Goal: Task Accomplishment & Management: Manage account settings

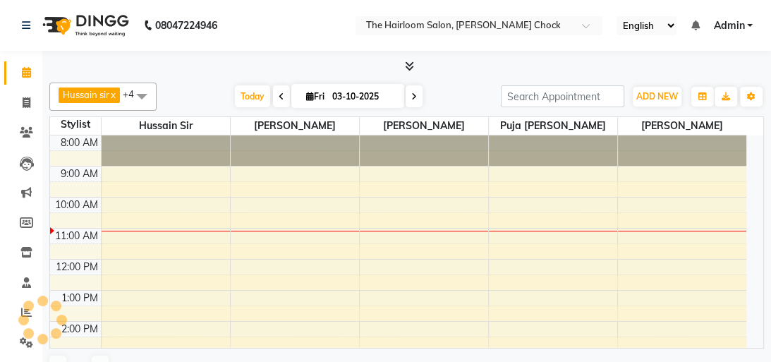
select select "en"
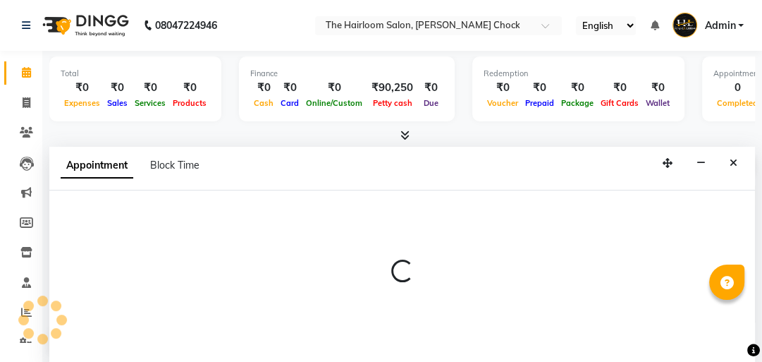
scroll to position [1, 0]
select select "41756"
select select "tentative"
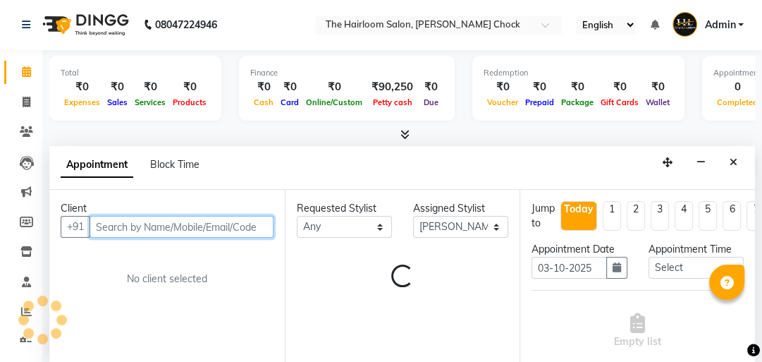
click at [176, 230] on input "text" at bounding box center [182, 227] width 184 height 22
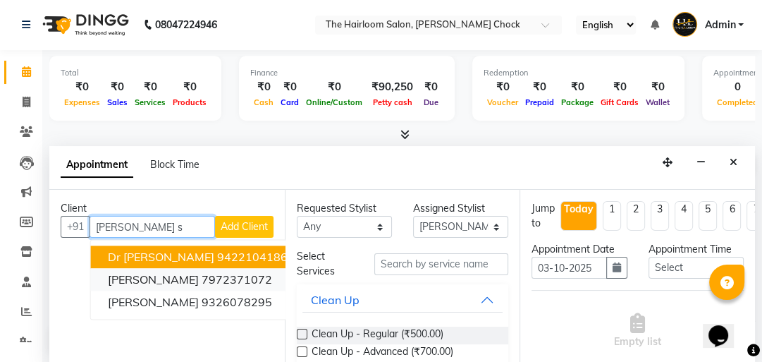
scroll to position [0, 0]
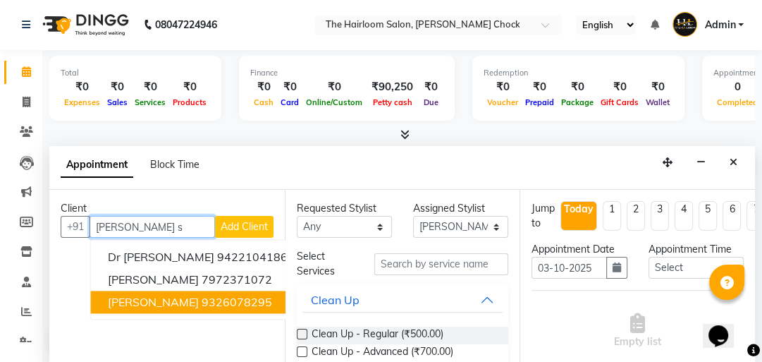
click at [202, 295] on ngb-highlight "9326078295" at bounding box center [237, 302] width 71 height 14
type input "9326078295"
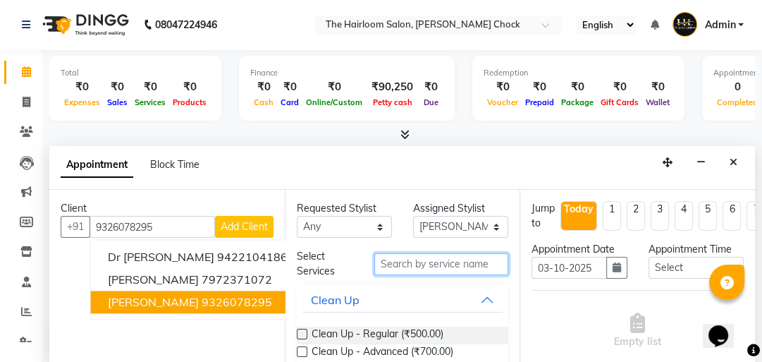
click at [406, 254] on input "text" at bounding box center [442, 264] width 134 height 22
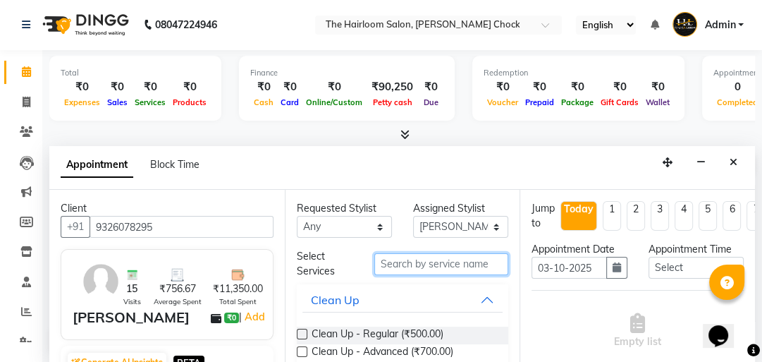
click at [406, 262] on input "text" at bounding box center [442, 264] width 134 height 22
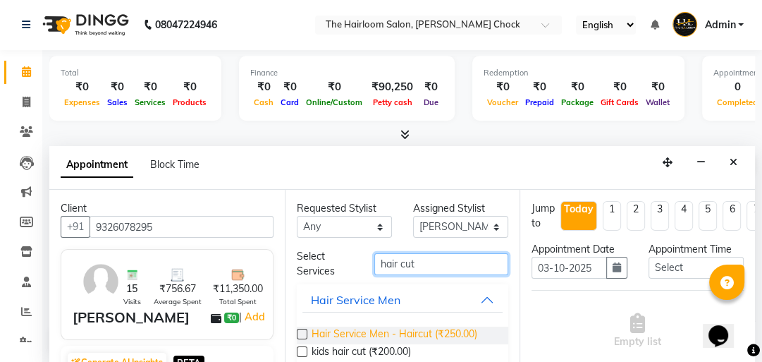
type input "hair cut"
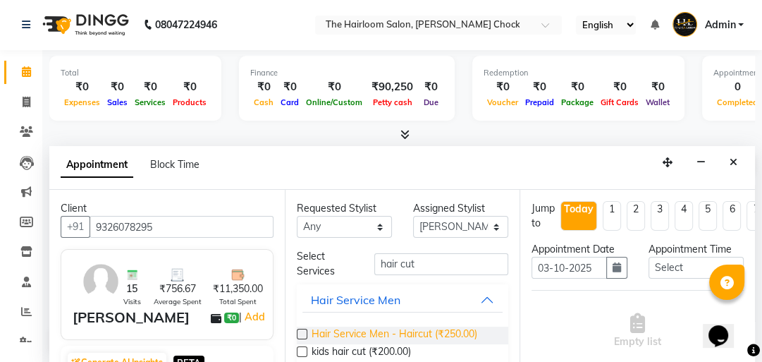
click at [474, 329] on span "Hair Service Men - Haircut (₹250.00)" at bounding box center [395, 336] width 166 height 18
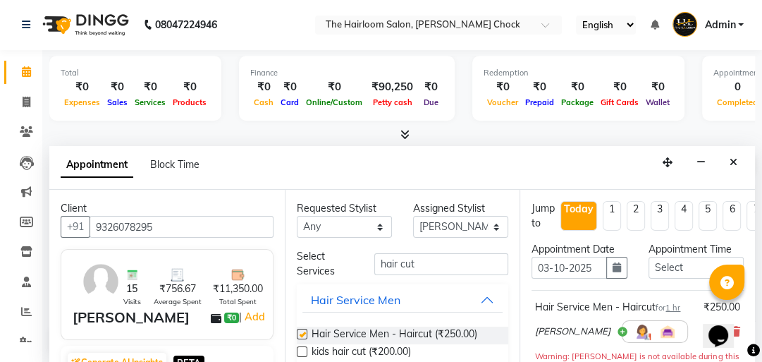
checkbox input "false"
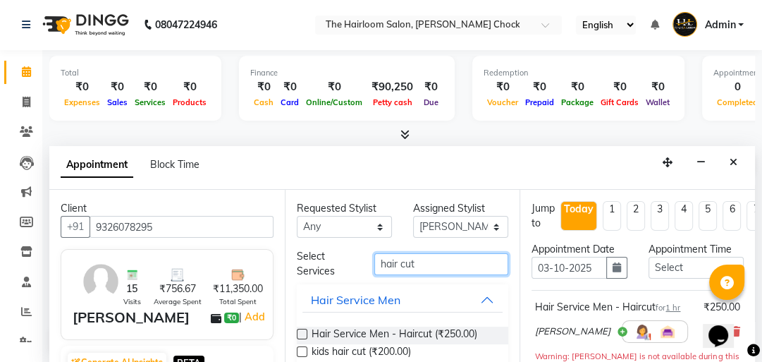
drag, startPoint x: 451, startPoint y: 268, endPoint x: 316, endPoint y: 257, distance: 135.9
click at [319, 257] on div "Select Services hair cut" at bounding box center [402, 264] width 233 height 30
type input "shaving"
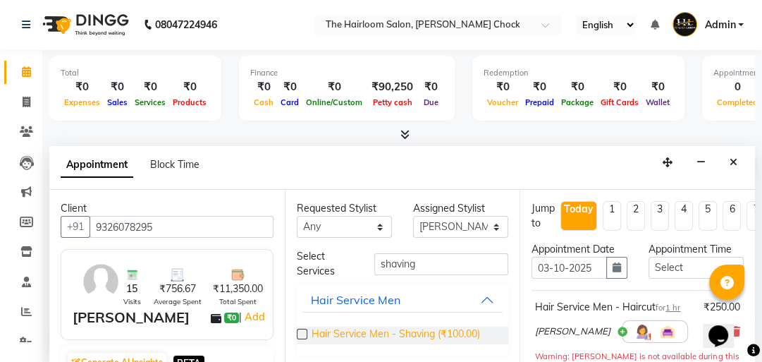
click at [384, 336] on span "Hair Service Men - Shaving (₹100.00)" at bounding box center [396, 336] width 169 height 18
checkbox input "false"
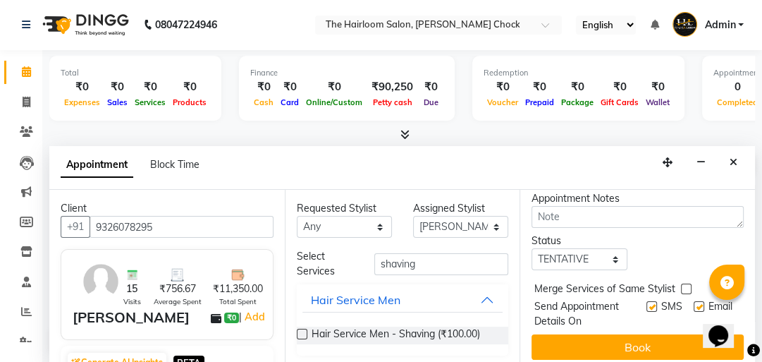
scroll to position [305, 0]
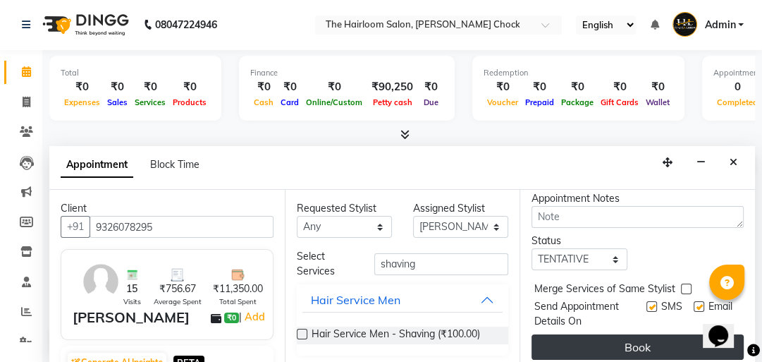
click at [597, 336] on button "Book" at bounding box center [638, 346] width 212 height 25
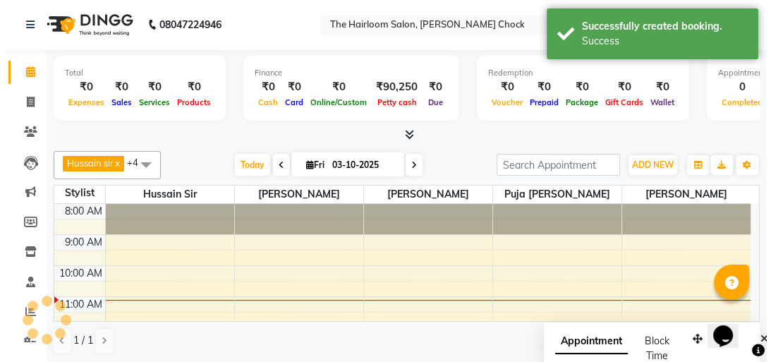
scroll to position [0, 0]
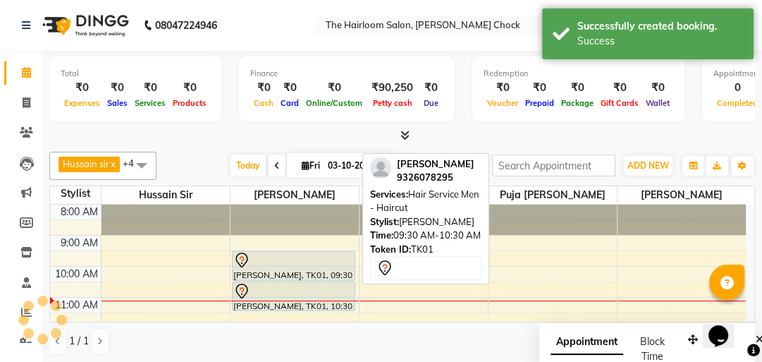
click at [329, 270] on div "[PERSON_NAME], TK01, 09:30 AM-10:30 AM, Hair Service Men - Haircut" at bounding box center [294, 265] width 122 height 29
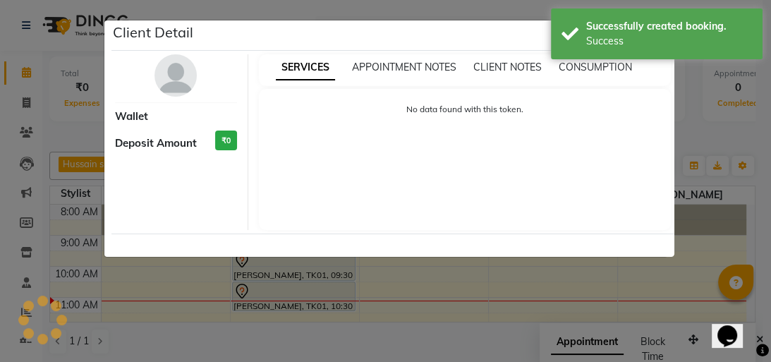
select select "7"
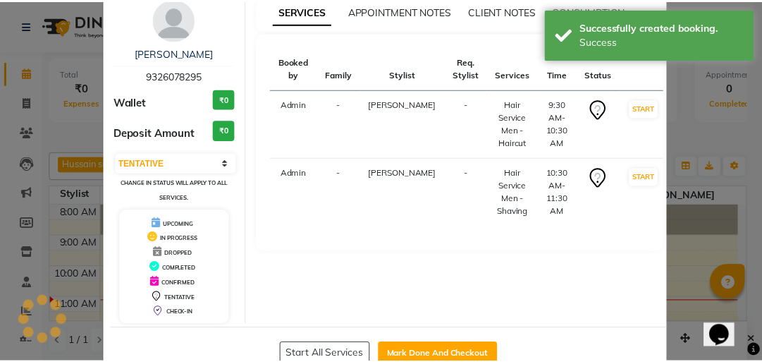
scroll to position [93, 0]
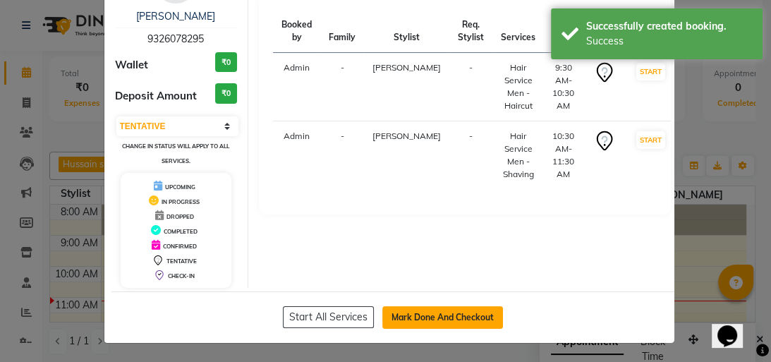
click at [430, 313] on button "Mark Done And Checkout" at bounding box center [442, 317] width 121 height 23
select select "service"
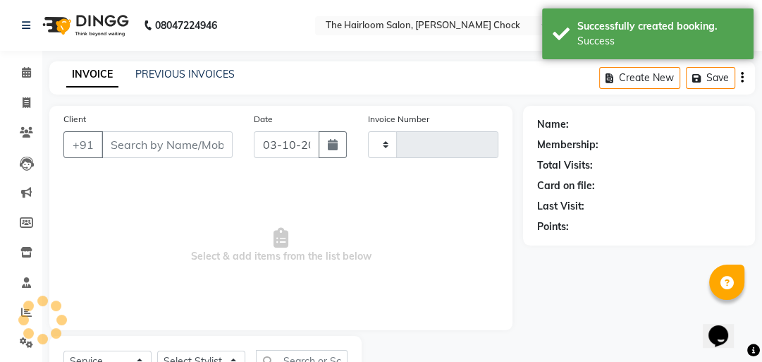
type input "4036"
select select "5926"
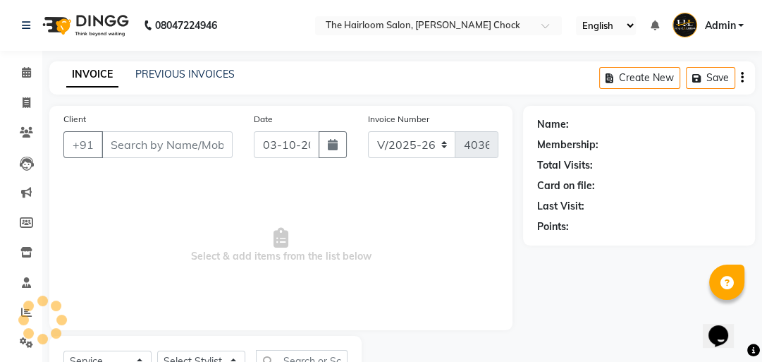
type input "9326078295"
select select "41756"
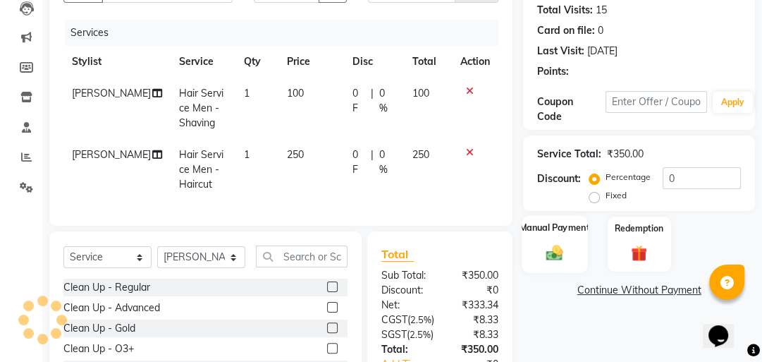
scroll to position [169, 0]
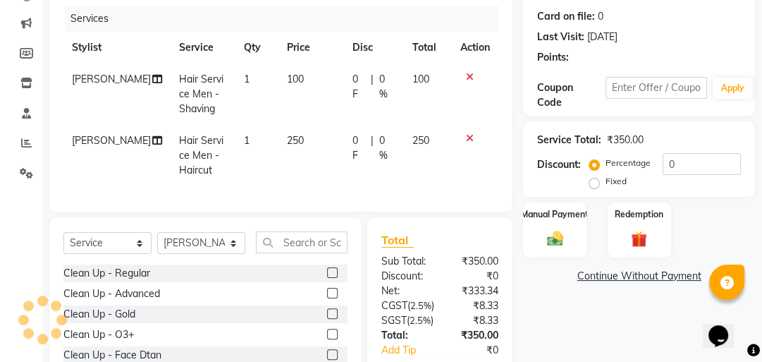
click at [257, 91] on td "1" at bounding box center [257, 93] width 43 height 61
select select "41756"
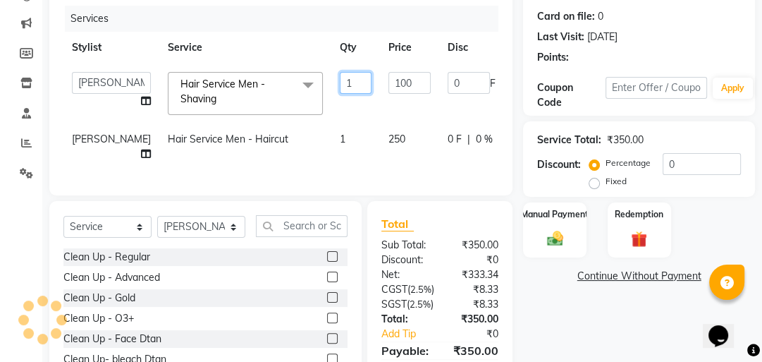
click at [340, 85] on input "1" at bounding box center [356, 83] width 32 height 22
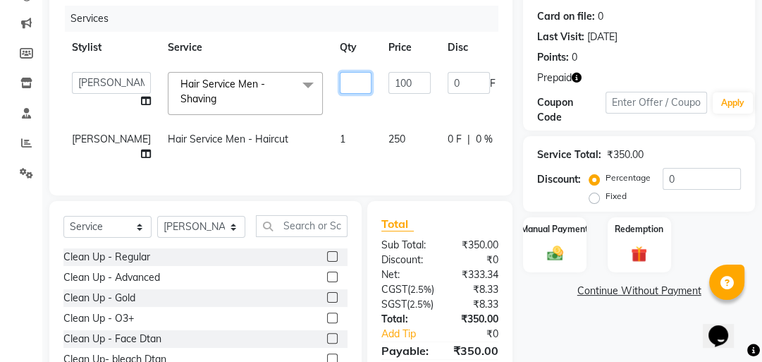
type input "2"
click at [547, 247] on img at bounding box center [556, 252] width 28 height 19
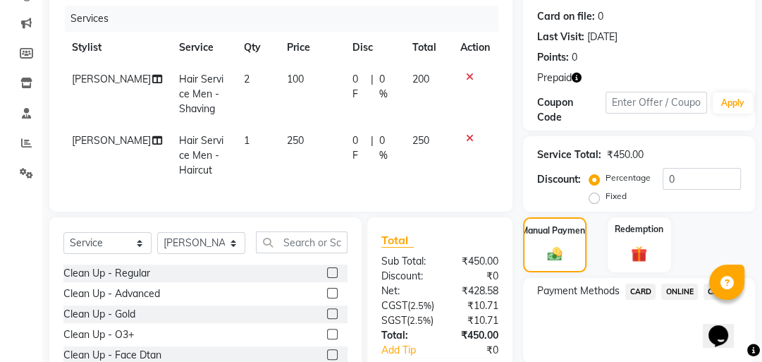
click at [677, 286] on span "ONLINE" at bounding box center [680, 292] width 37 height 16
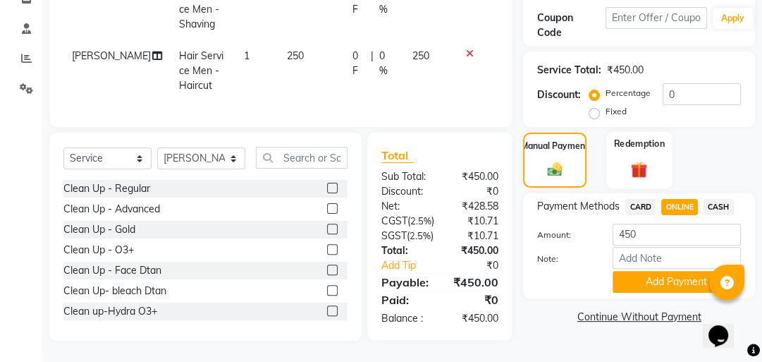
scroll to position [291, 0]
click at [631, 131] on div "Redemption" at bounding box center [640, 160] width 66 height 58
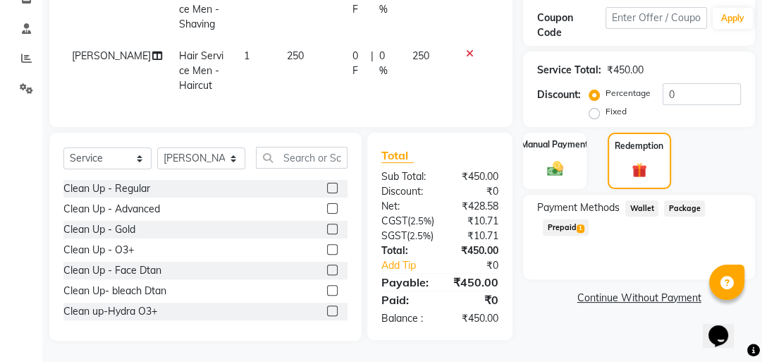
click at [562, 219] on span "Prepaid 1" at bounding box center [566, 227] width 46 height 16
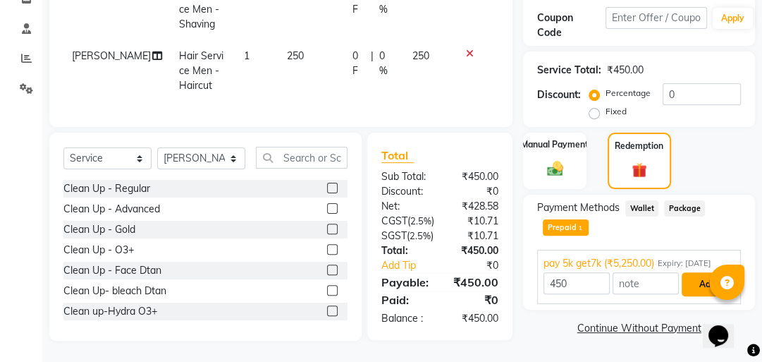
click at [707, 272] on button "Add" at bounding box center [707, 284] width 51 height 24
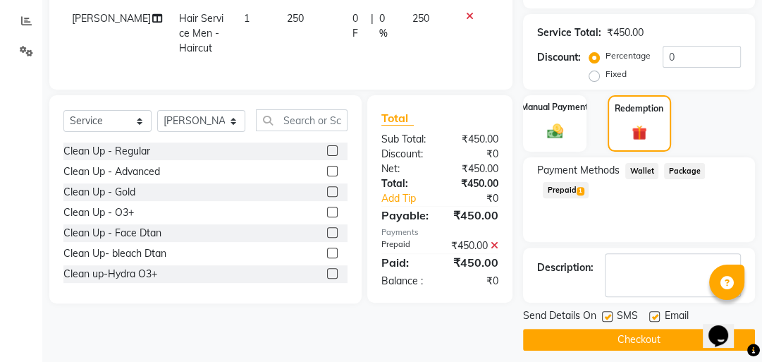
click at [620, 335] on button "Checkout" at bounding box center [639, 340] width 232 height 22
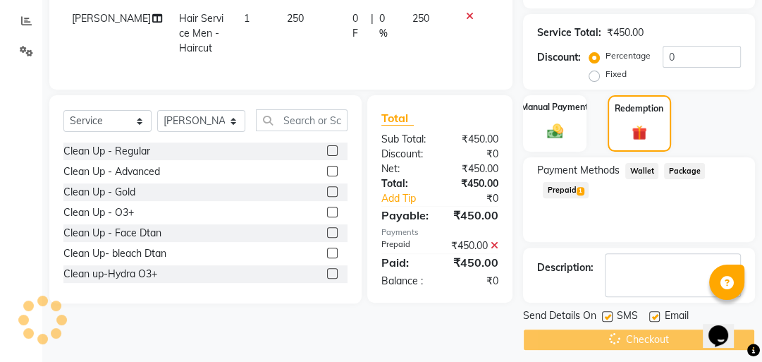
scroll to position [9, 0]
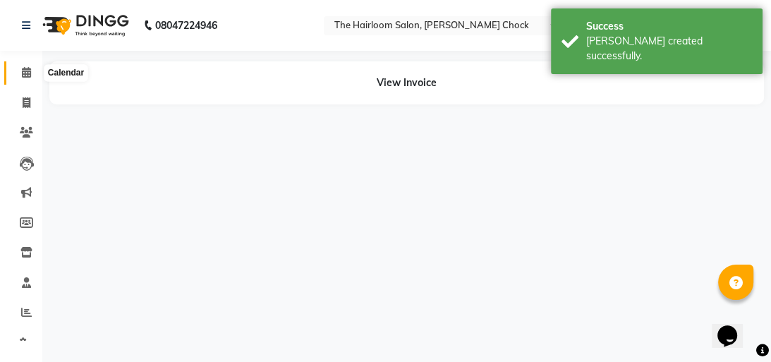
click at [29, 73] on icon at bounding box center [26, 72] width 9 height 11
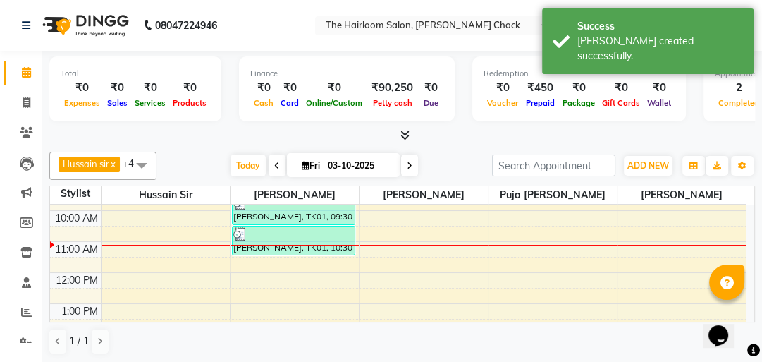
scroll to position [56, 0]
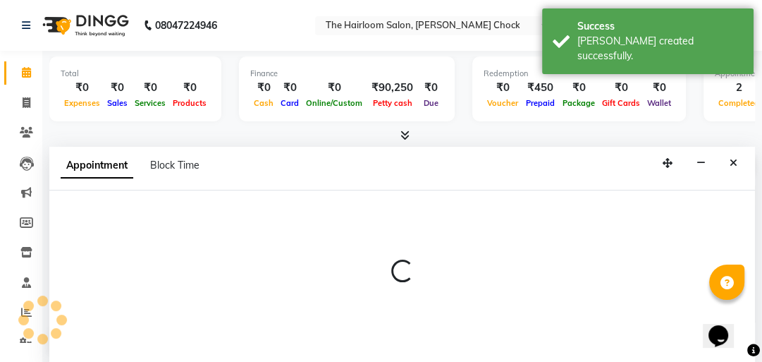
scroll to position [1, 0]
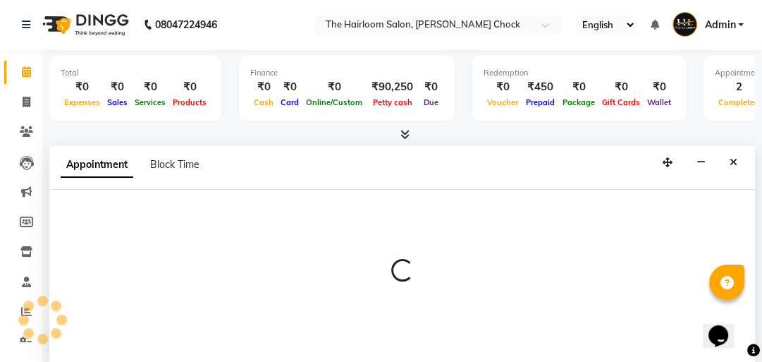
select select "88793"
select select "tentative"
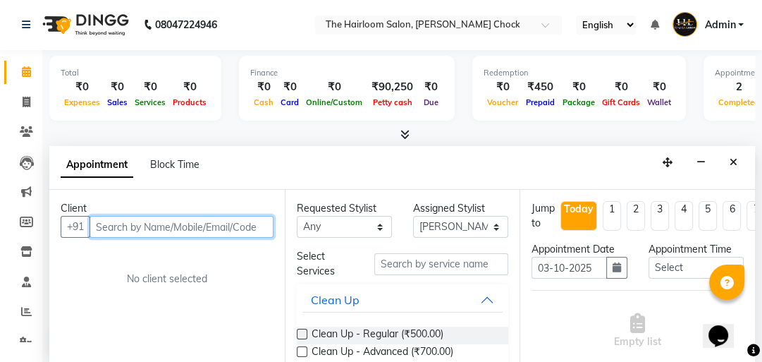
click at [230, 228] on input "text" at bounding box center [182, 227] width 184 height 22
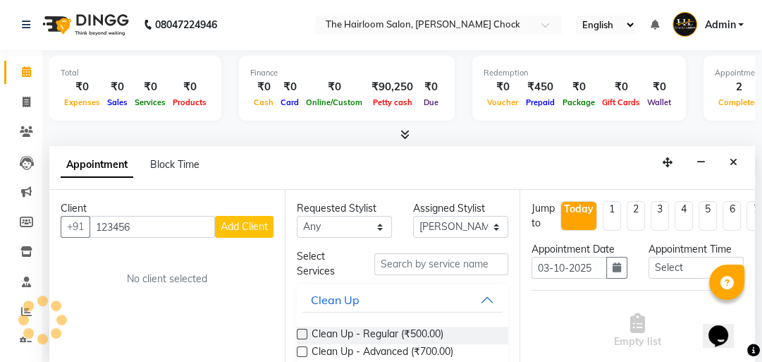
click at [122, 260] on div "Client [PHONE_NUMBER] Add Client No client selected" at bounding box center [167, 276] width 236 height 173
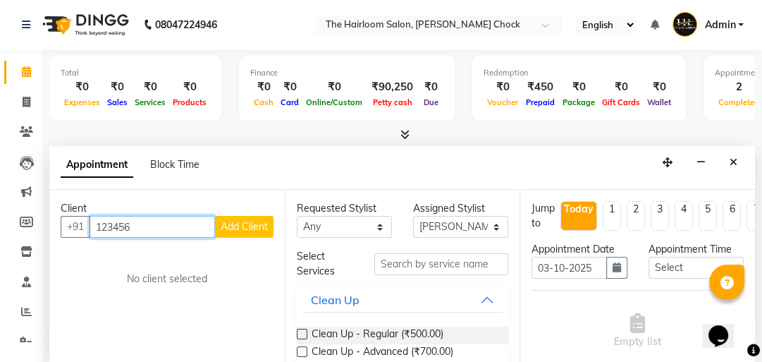
click at [154, 229] on input "123456" at bounding box center [153, 227] width 126 height 22
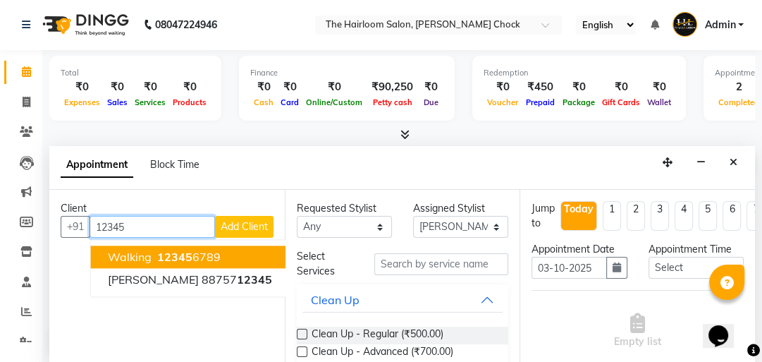
click at [146, 257] on span "walking" at bounding box center [130, 257] width 44 height 14
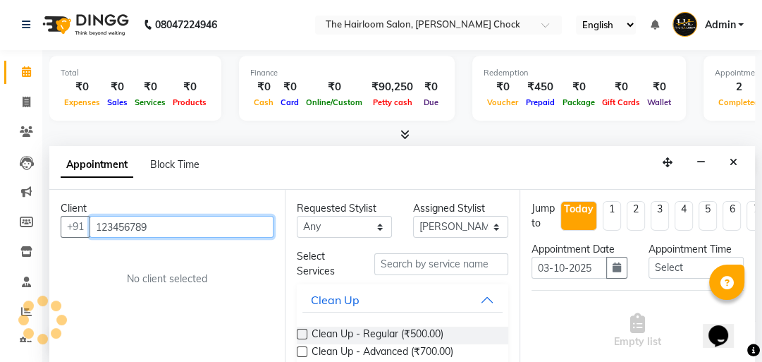
type input "123456789"
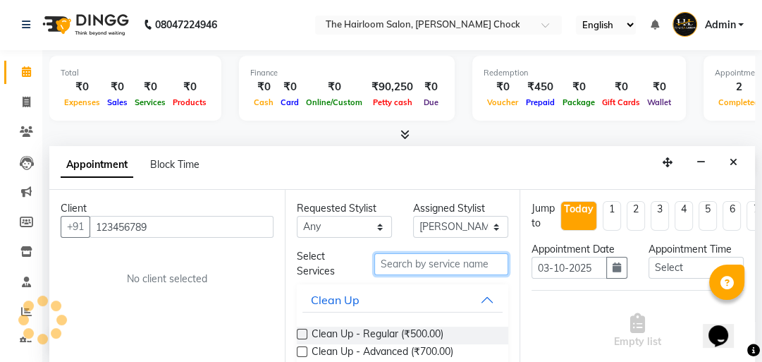
click at [436, 265] on input "text" at bounding box center [442, 264] width 134 height 22
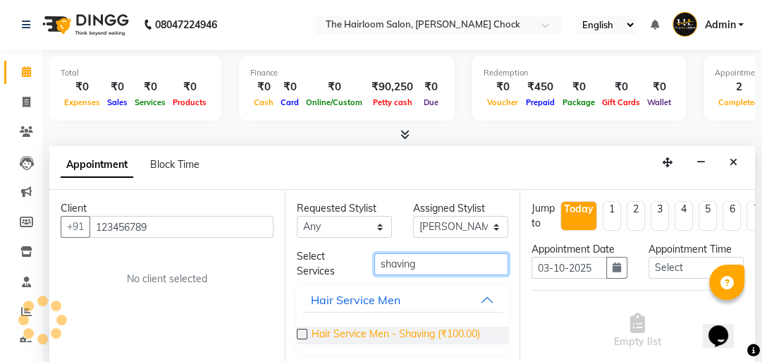
type input "shaving"
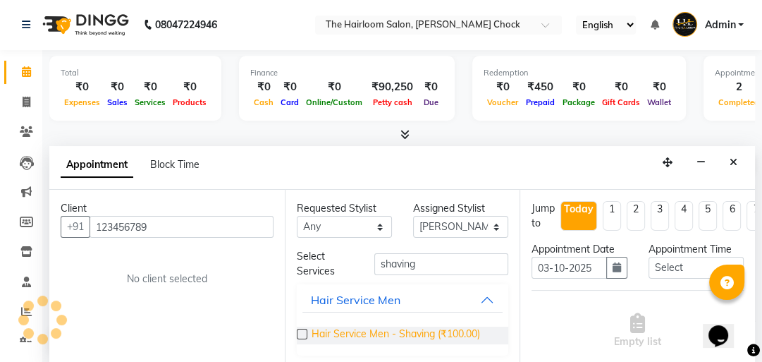
click at [404, 331] on span "Hair Service Men - Shaving (₹100.00)" at bounding box center [396, 336] width 169 height 18
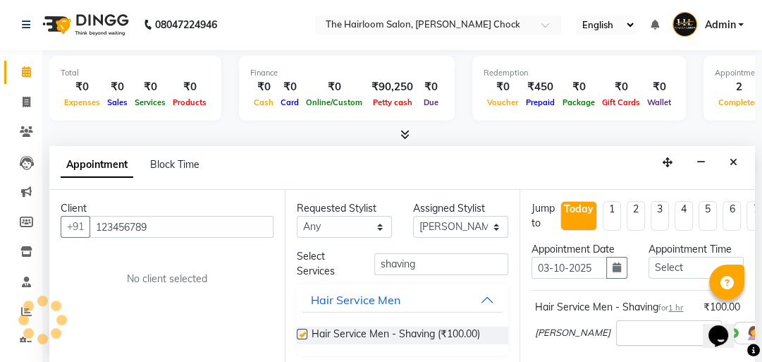
checkbox input "false"
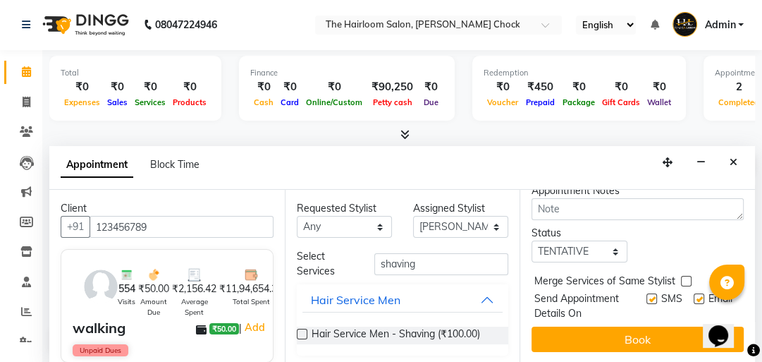
scroll to position [234, 0]
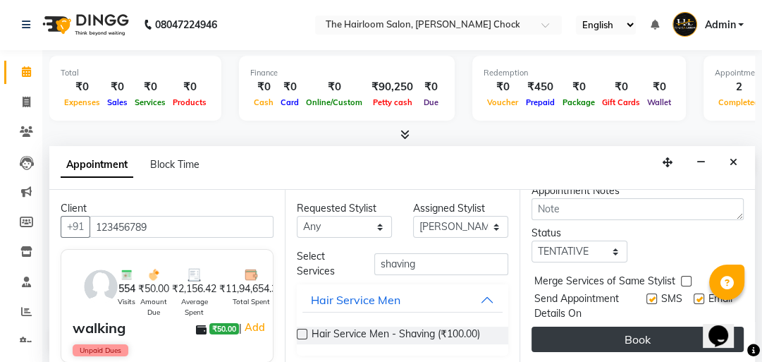
click at [640, 327] on button "Book" at bounding box center [638, 339] width 212 height 25
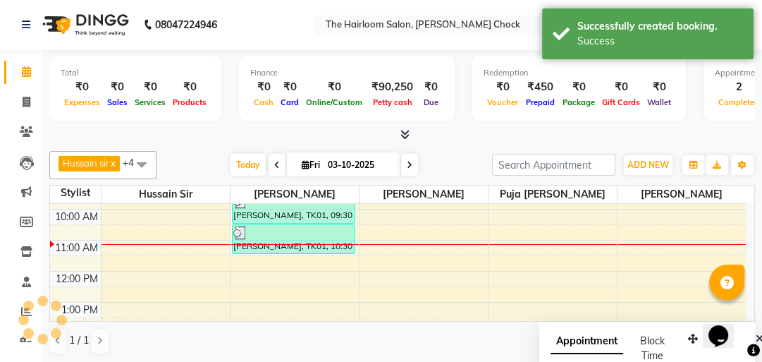
scroll to position [0, 0]
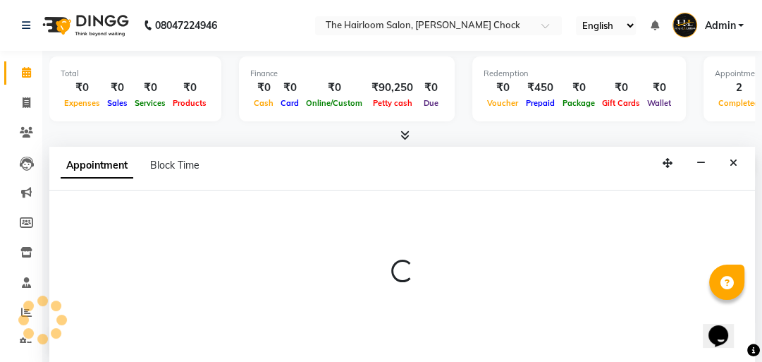
scroll to position [1, 0]
select select "88793"
select select "tentative"
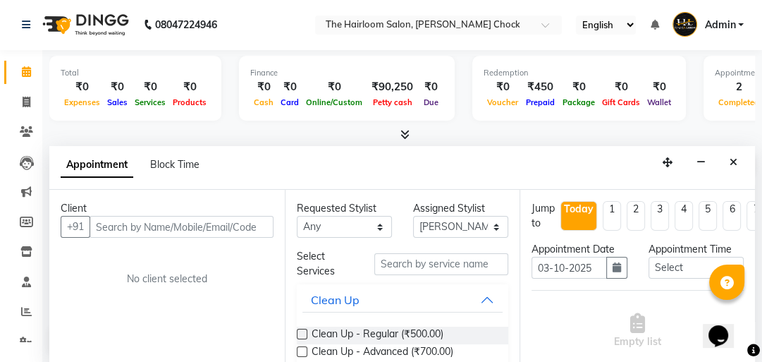
drag, startPoint x: 188, startPoint y: 227, endPoint x: 208, endPoint y: 243, distance: 25.6
click at [188, 229] on input "text" at bounding box center [182, 227] width 184 height 22
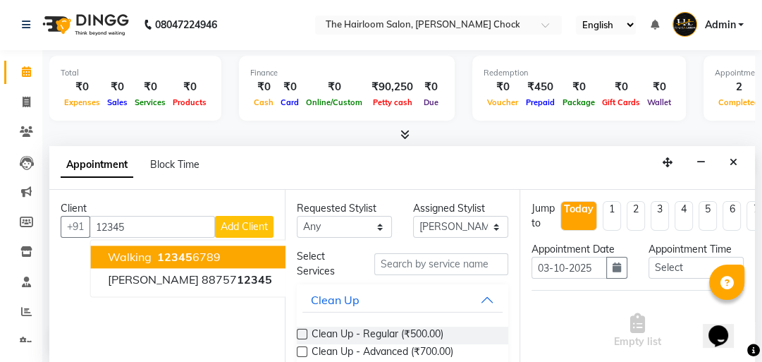
click at [193, 252] on ngb-highlight "12345 6789" at bounding box center [187, 257] width 66 height 14
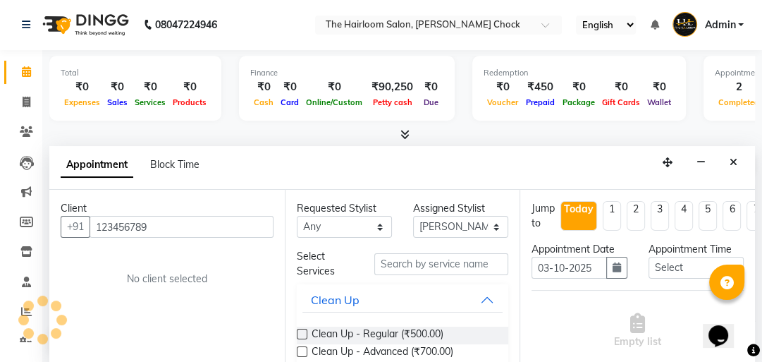
type input "123456789"
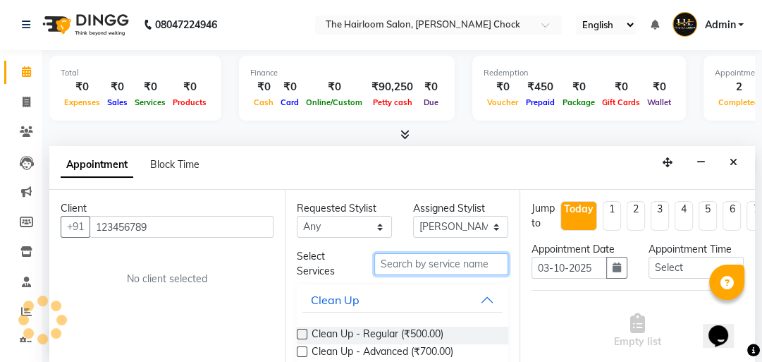
click at [418, 262] on input "text" at bounding box center [442, 264] width 134 height 22
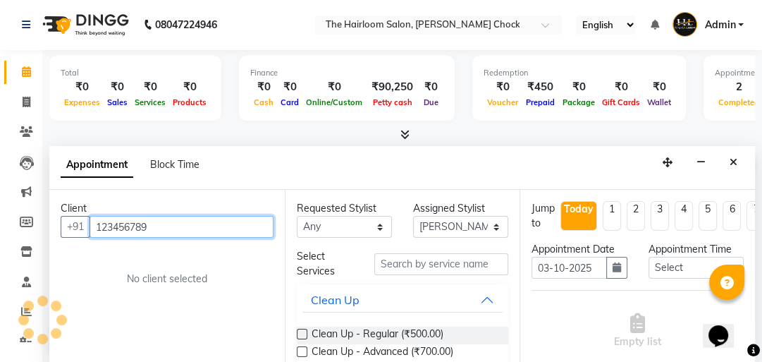
click at [213, 225] on input "123456789" at bounding box center [182, 227] width 184 height 22
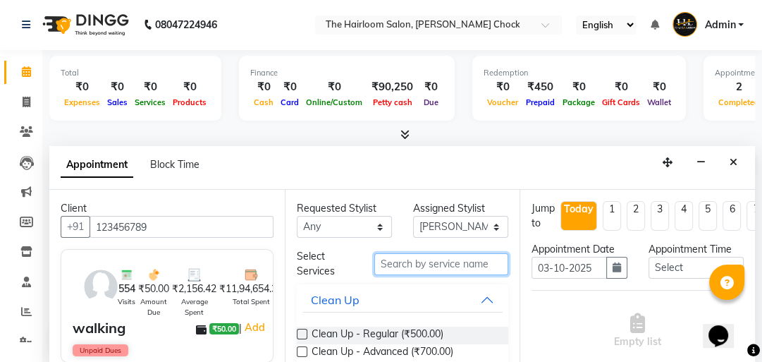
click at [438, 270] on input "text" at bounding box center [442, 264] width 134 height 22
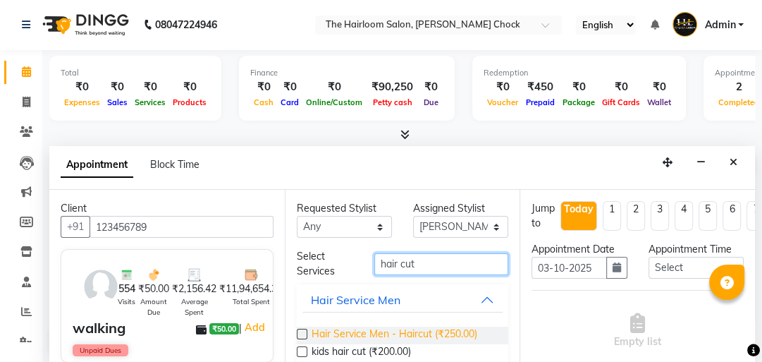
type input "hair cut"
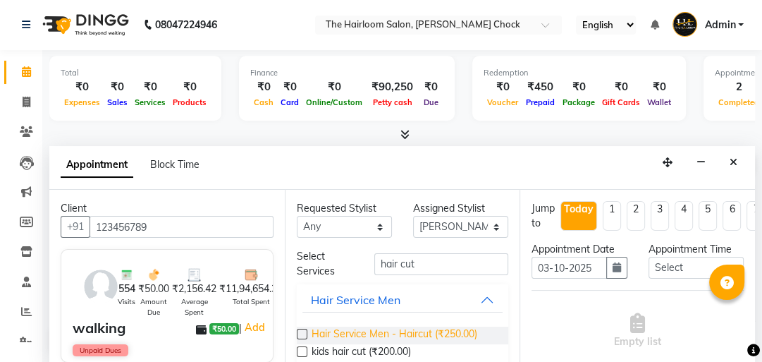
click at [441, 328] on span "Hair Service Men - Haircut (₹250.00)" at bounding box center [395, 336] width 166 height 18
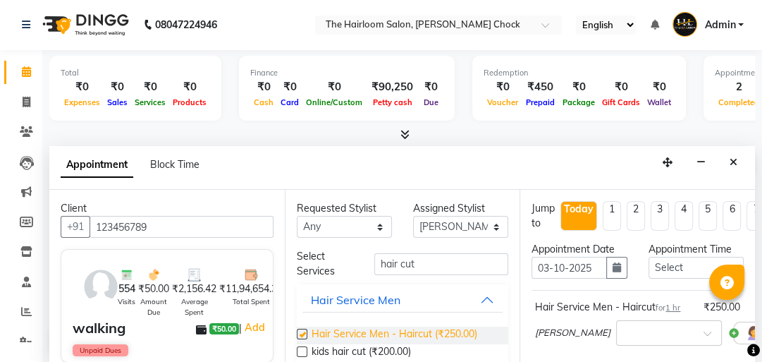
checkbox input "false"
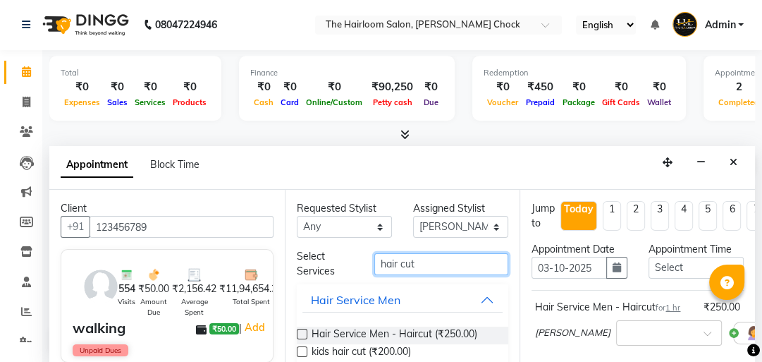
click at [457, 271] on input "hair cut" at bounding box center [442, 264] width 134 height 22
type input "h"
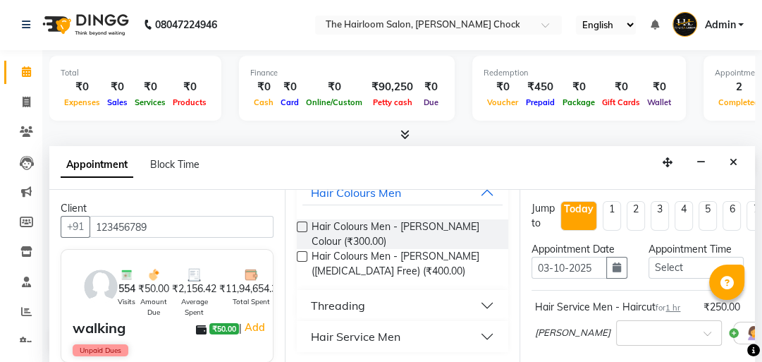
type input "be"
click at [363, 336] on div "Hair Service Men" at bounding box center [356, 336] width 90 height 17
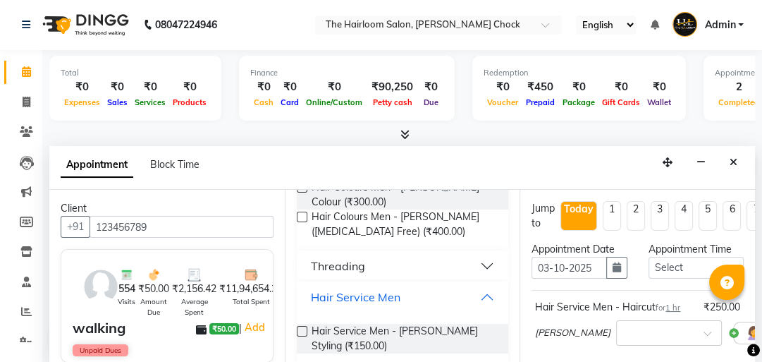
scroll to position [154, 0]
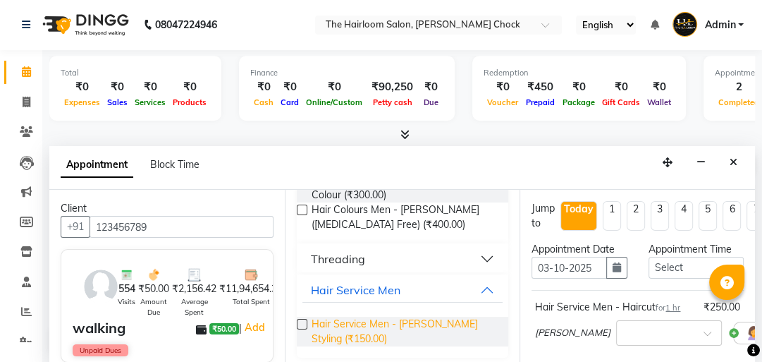
click at [361, 327] on span "Hair Service Men - [PERSON_NAME] Styling (₹150.00)" at bounding box center [405, 332] width 186 height 30
checkbox input "false"
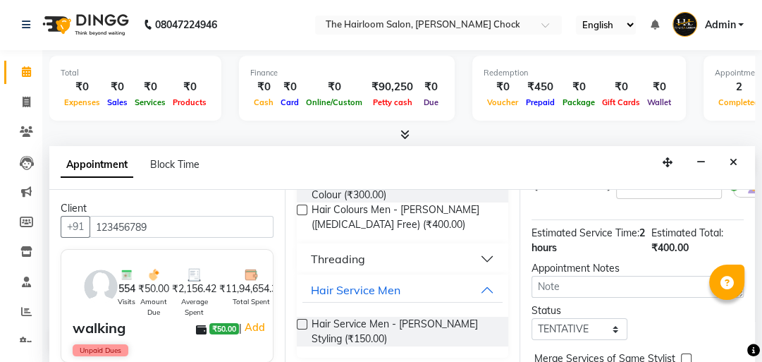
scroll to position [315, 0]
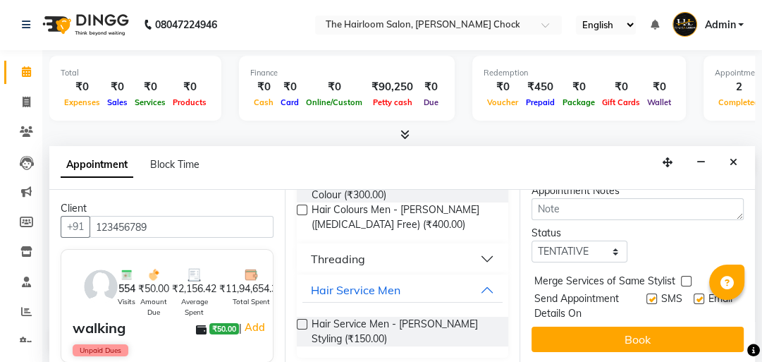
click at [647, 293] on label at bounding box center [652, 298] width 11 height 11
click at [647, 296] on input "checkbox" at bounding box center [651, 300] width 9 height 9
checkbox input "false"
click at [694, 293] on label at bounding box center [699, 298] width 11 height 11
click at [694, 296] on input "checkbox" at bounding box center [698, 300] width 9 height 9
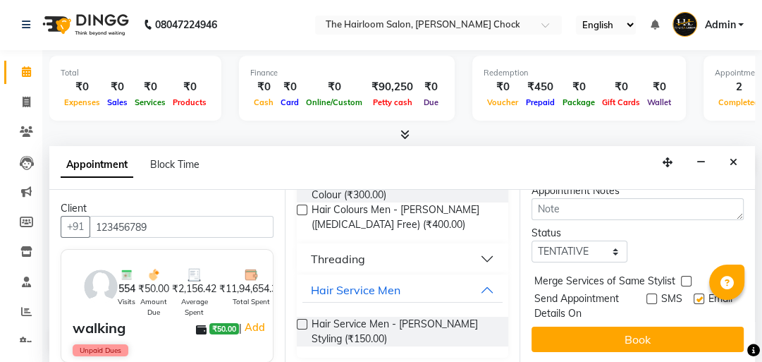
checkbox input "false"
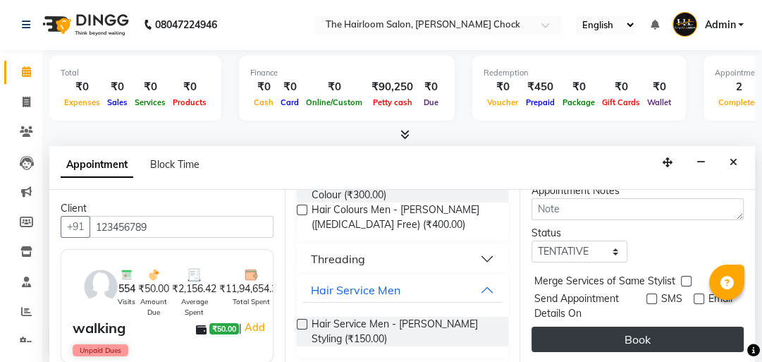
click at [663, 333] on button "Book" at bounding box center [638, 339] width 212 height 25
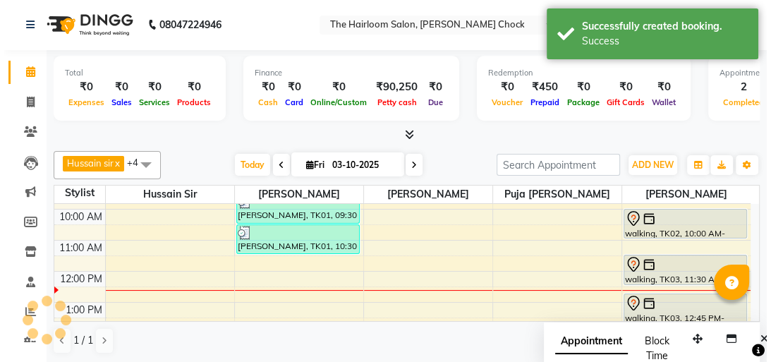
scroll to position [0, 0]
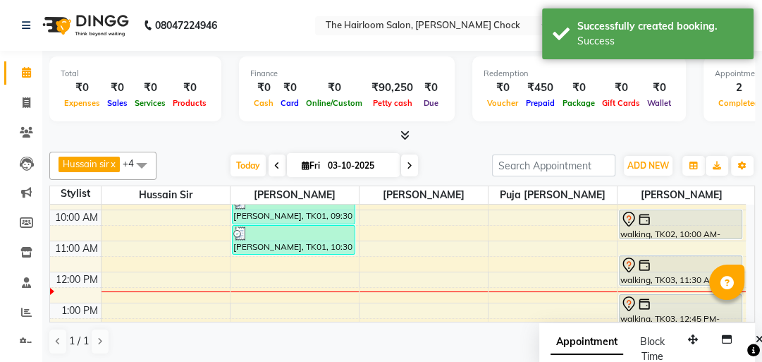
click at [679, 274] on div "walking, TK03, 11:30 AM-12:30 PM, Hair Service Men - Haircut" at bounding box center [681, 270] width 123 height 29
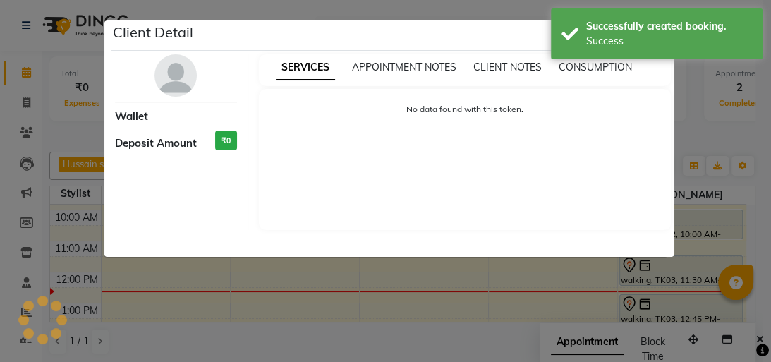
select select "7"
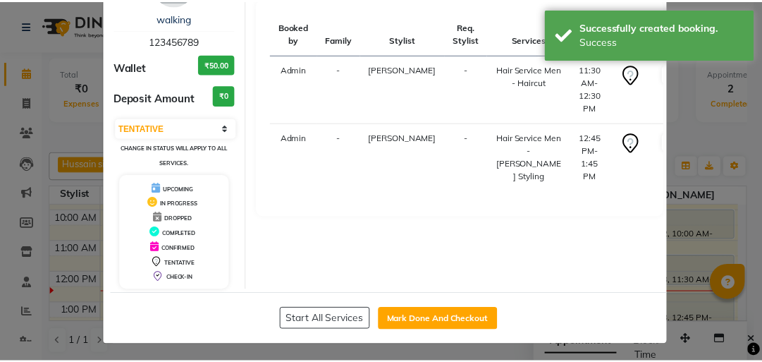
scroll to position [93, 0]
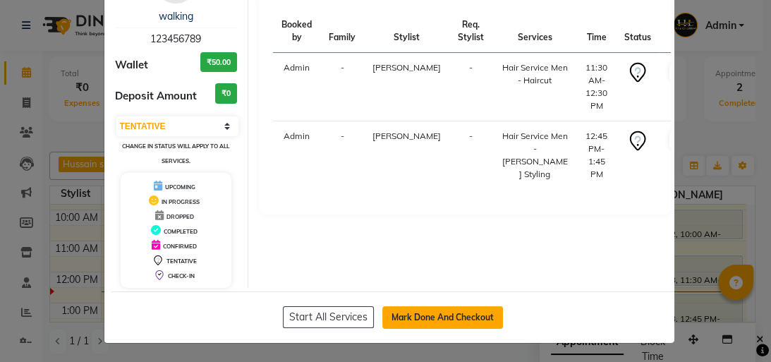
click at [423, 317] on button "Mark Done And Checkout" at bounding box center [442, 317] width 121 height 23
select select "service"
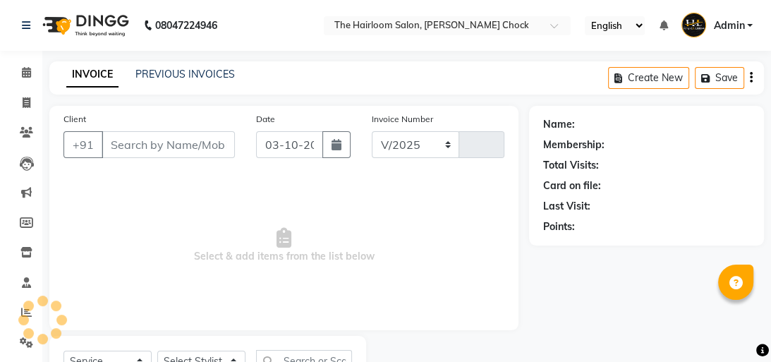
select select "5926"
type input "4037"
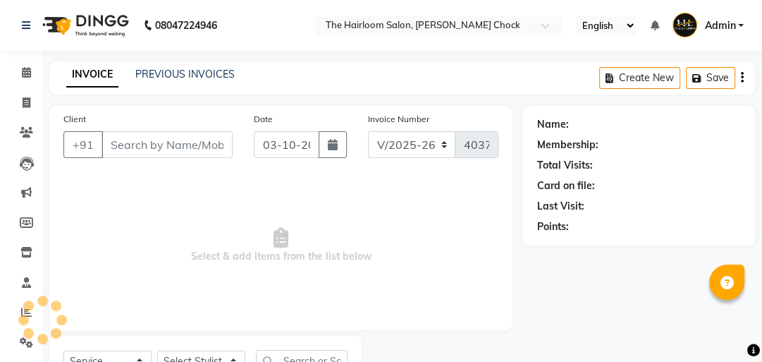
type input "123456789"
select select "88793"
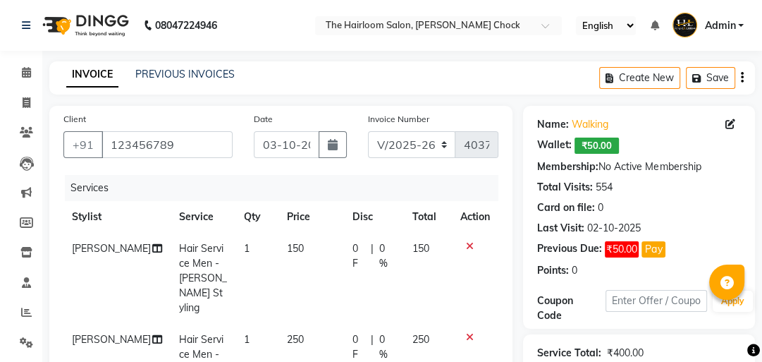
click at [296, 324] on td "250" at bounding box center [312, 354] width 66 height 61
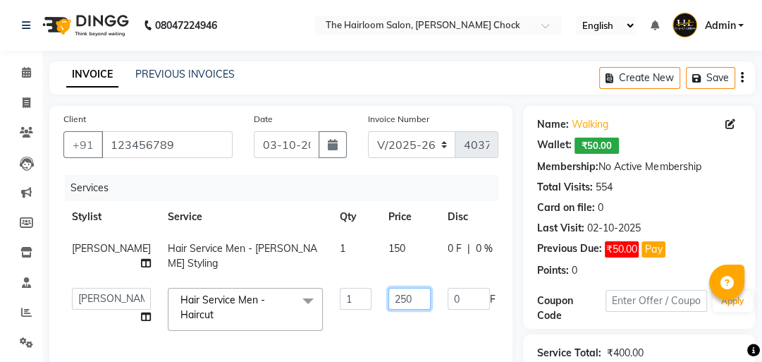
click at [389, 310] on input "250" at bounding box center [410, 299] width 42 height 22
type input "2"
click at [389, 308] on input "number" at bounding box center [410, 299] width 42 height 22
type input "300"
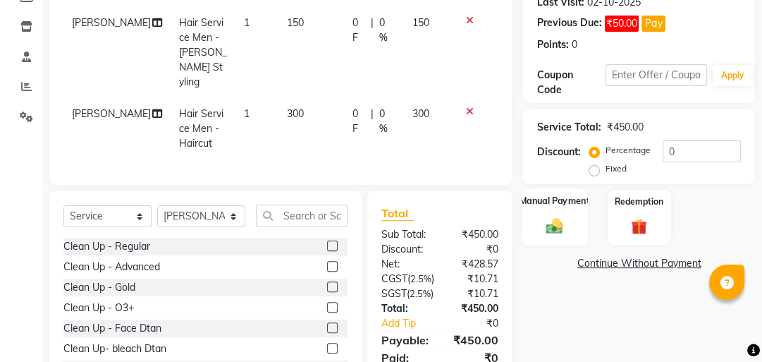
click at [550, 221] on img at bounding box center [556, 225] width 28 height 19
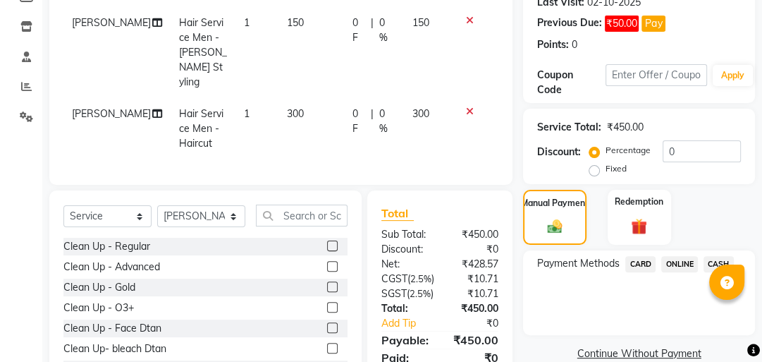
click at [676, 269] on span "ONLINE" at bounding box center [680, 264] width 37 height 16
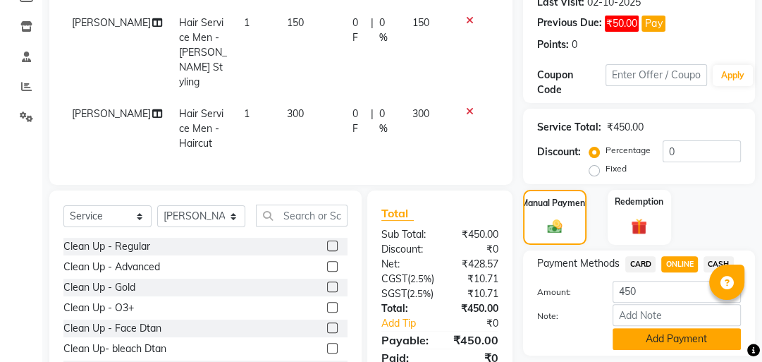
click at [655, 334] on button "Add Payment" at bounding box center [677, 339] width 128 height 22
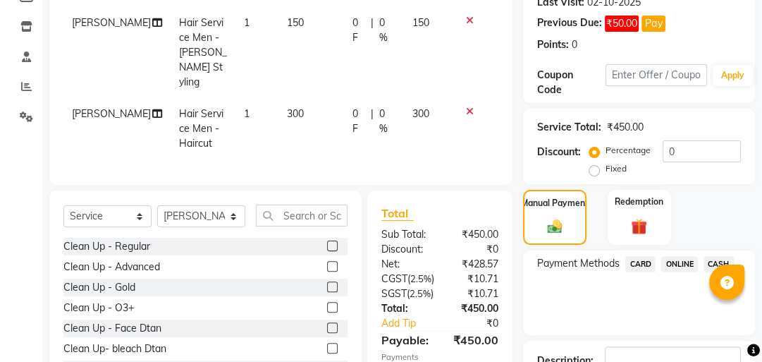
scroll to position [336, 0]
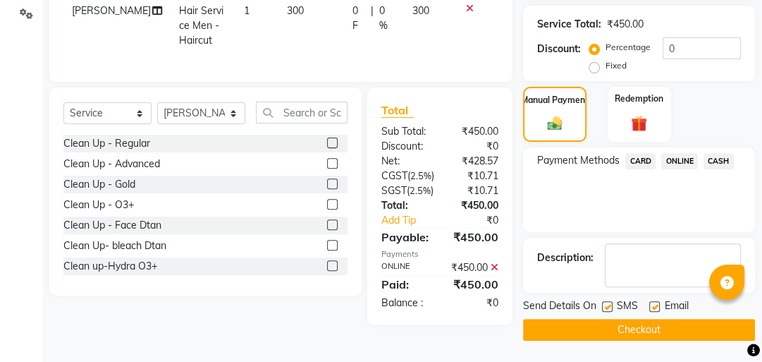
click at [659, 301] on label at bounding box center [655, 306] width 11 height 11
click at [659, 303] on input "checkbox" at bounding box center [654, 307] width 9 height 9
checkbox input "false"
drag, startPoint x: 609, startPoint y: 296, endPoint x: 601, endPoint y: 297, distance: 7.8
click at [607, 301] on label at bounding box center [607, 306] width 11 height 11
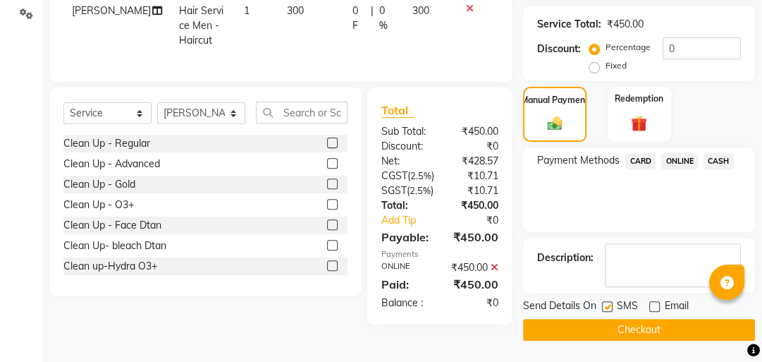
click at [607, 303] on input "checkbox" at bounding box center [606, 307] width 9 height 9
checkbox input "false"
click at [566, 115] on img at bounding box center [554, 124] width 25 height 18
click at [721, 153] on span "CASH" at bounding box center [719, 161] width 30 height 16
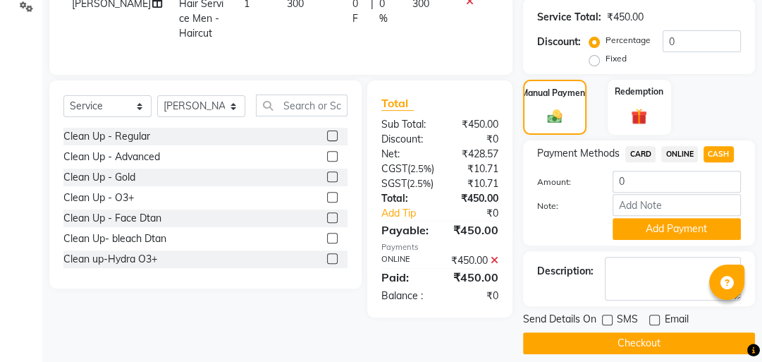
click at [722, 153] on span "CASH" at bounding box center [719, 154] width 30 height 16
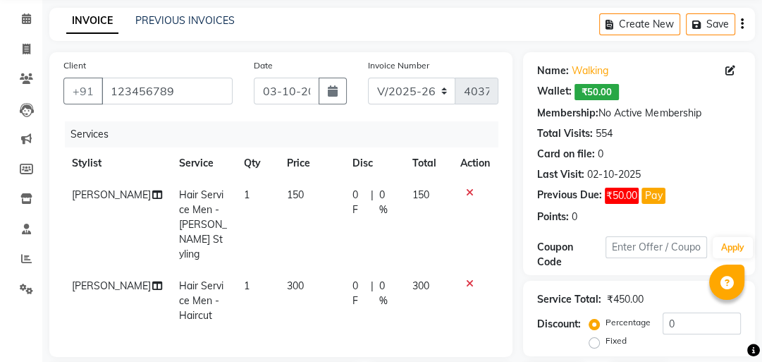
scroll to position [223, 0]
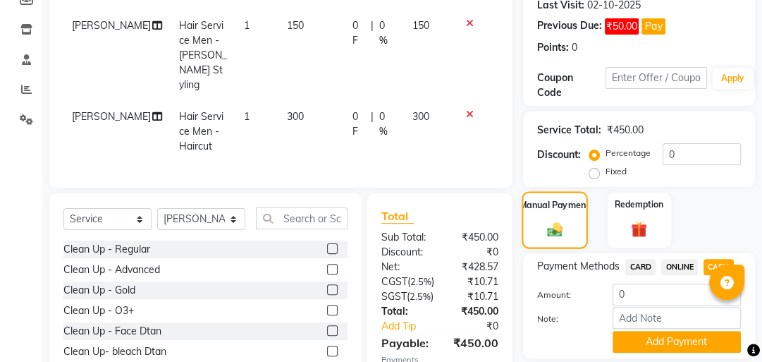
click at [557, 214] on div "Manual Payment" at bounding box center [556, 220] width 66 height 58
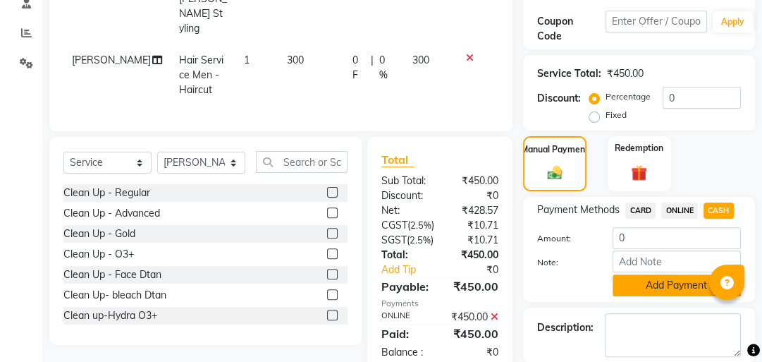
scroll to position [350, 0]
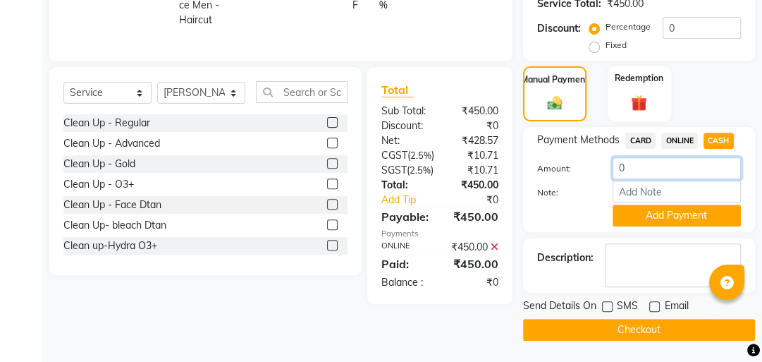
click at [673, 176] on input "0" at bounding box center [677, 168] width 128 height 22
click at [686, 137] on span "ONLINE" at bounding box center [680, 141] width 37 height 16
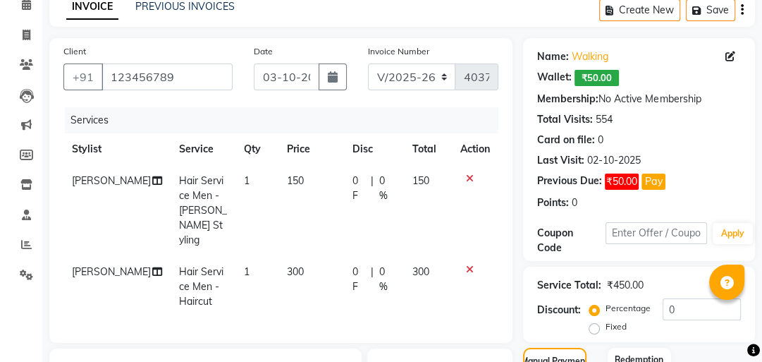
scroll to position [0, 0]
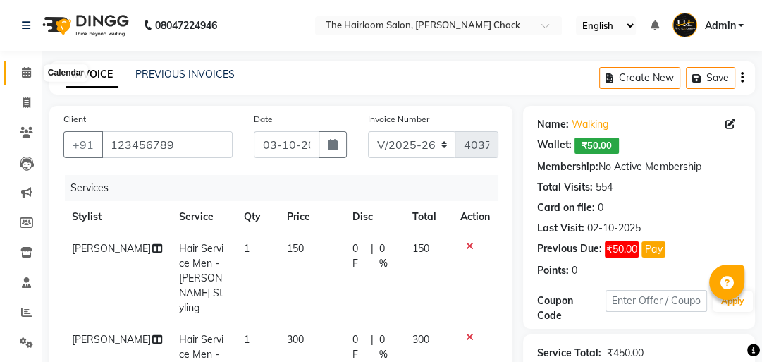
click at [22, 75] on icon at bounding box center [26, 72] width 9 height 11
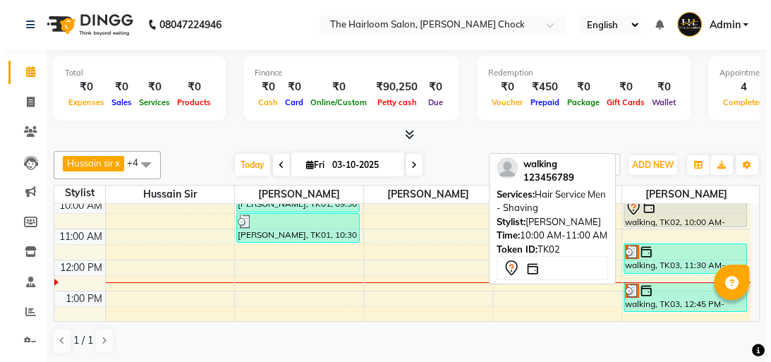
scroll to position [113, 0]
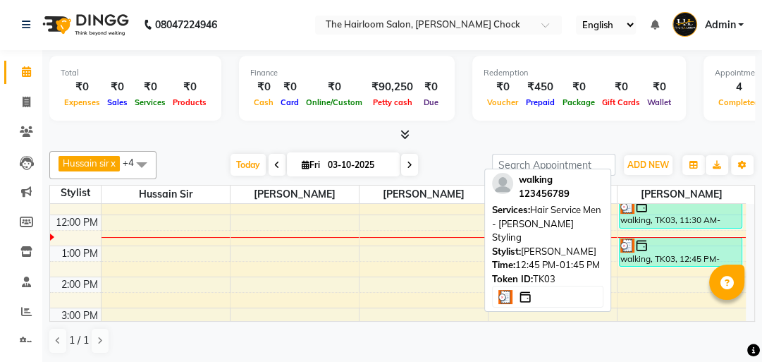
click at [671, 248] on div at bounding box center [681, 245] width 121 height 14
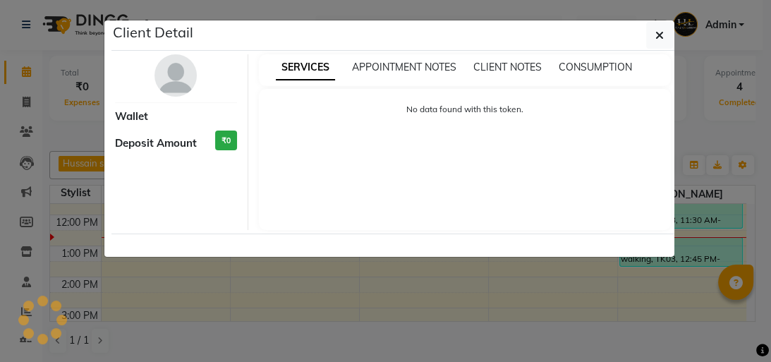
select select "3"
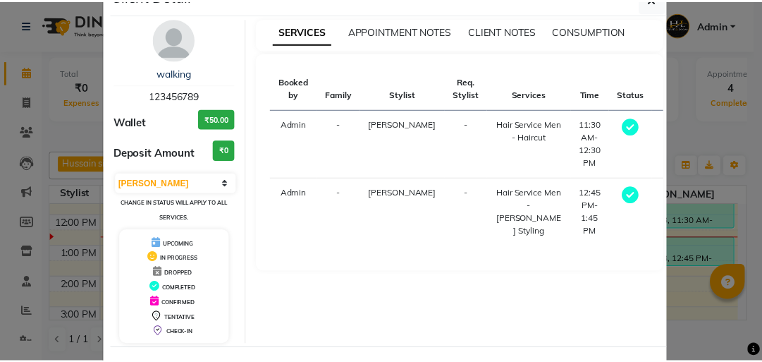
scroll to position [56, 0]
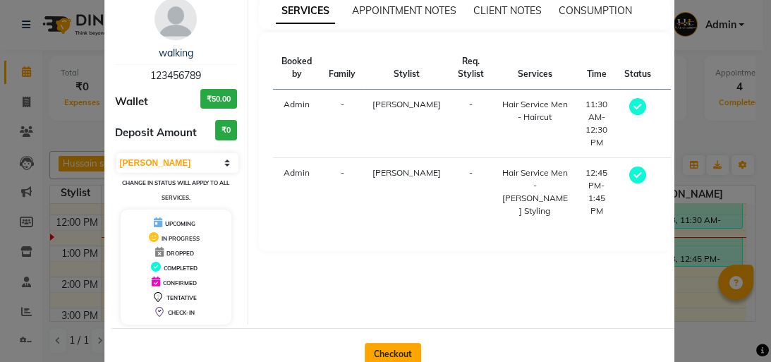
click at [391, 341] on div "Checkout" at bounding box center [392, 353] width 563 height 51
click at [400, 344] on button "Checkout" at bounding box center [393, 354] width 56 height 23
select select "service"
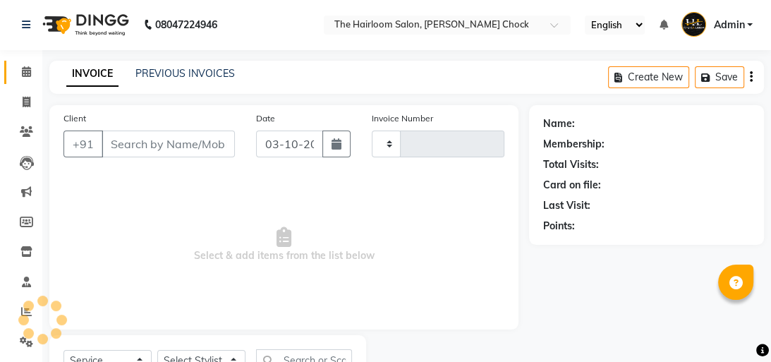
type input "4037"
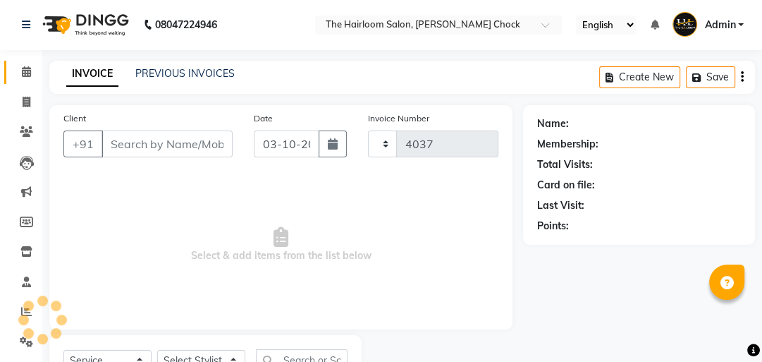
select select "5926"
type input "123456789"
select select "88793"
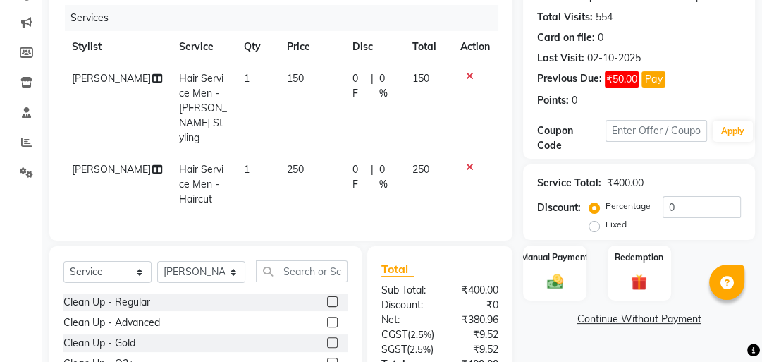
scroll to position [226, 0]
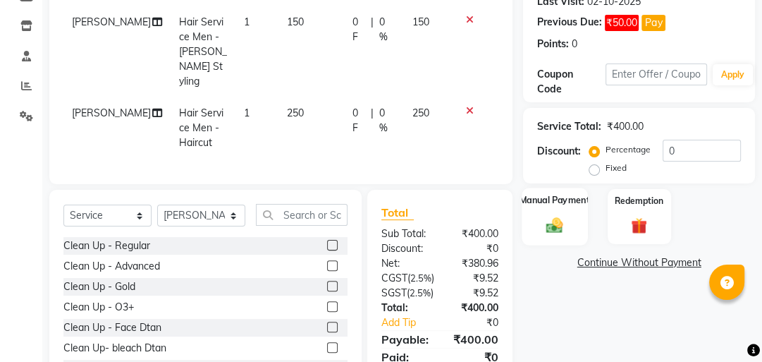
click at [560, 231] on img at bounding box center [556, 224] width 28 height 19
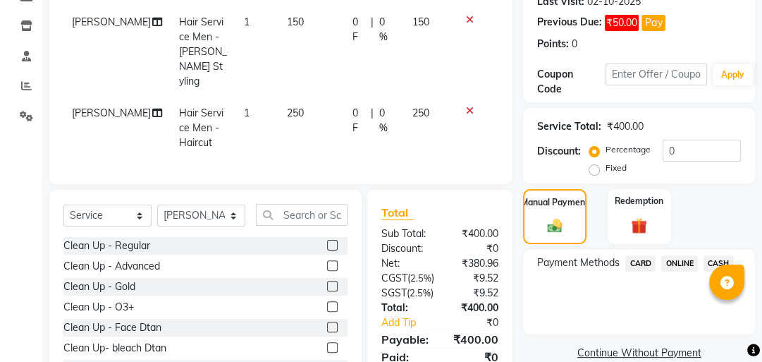
click at [308, 97] on td "250" at bounding box center [312, 127] width 66 height 61
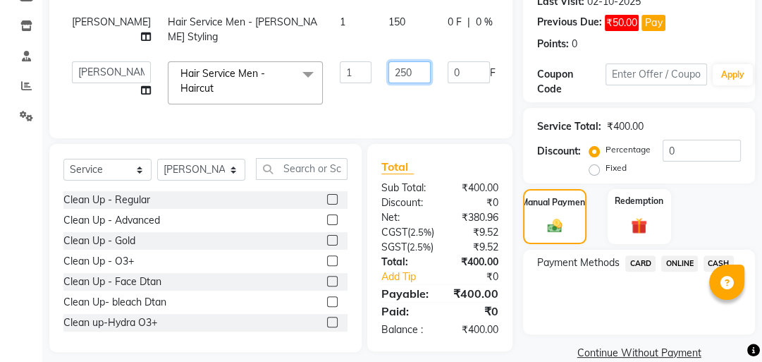
click at [384, 94] on td "250" at bounding box center [409, 83] width 59 height 60
type input "2"
type input "300"
click at [557, 214] on div "Manual Payment" at bounding box center [556, 217] width 66 height 58
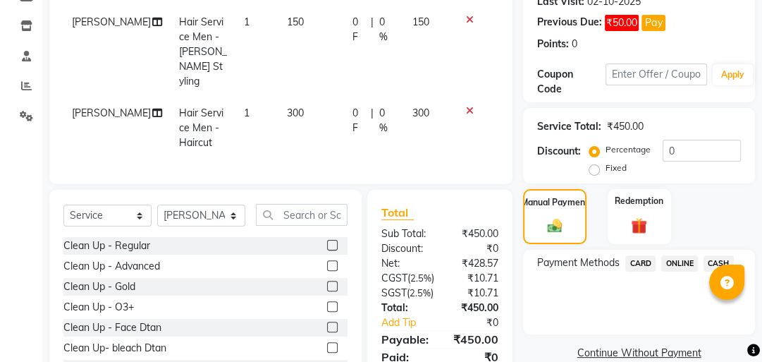
click at [713, 256] on span "CASH" at bounding box center [719, 263] width 30 height 16
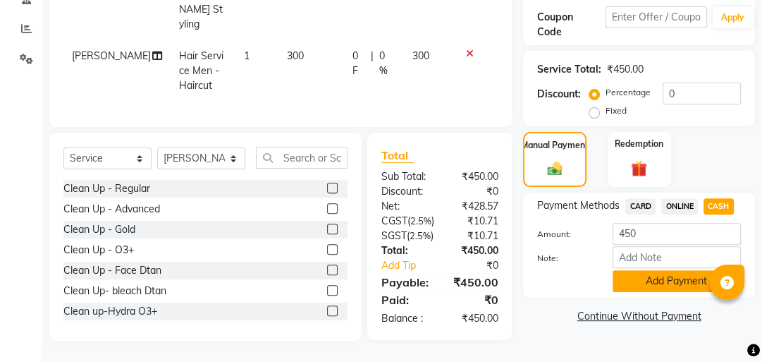
click at [705, 274] on button "Add Payment" at bounding box center [677, 281] width 128 height 22
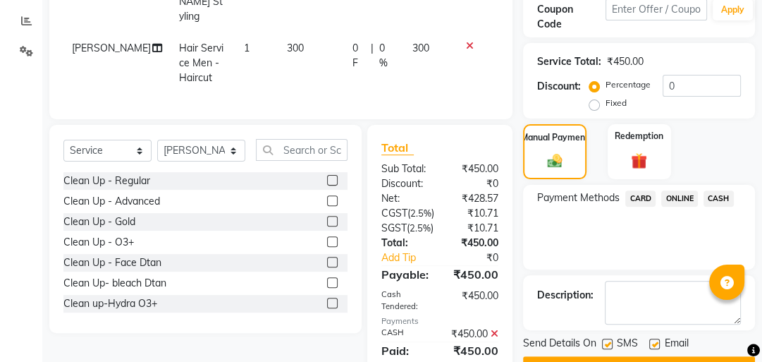
scroll to position [365, 0]
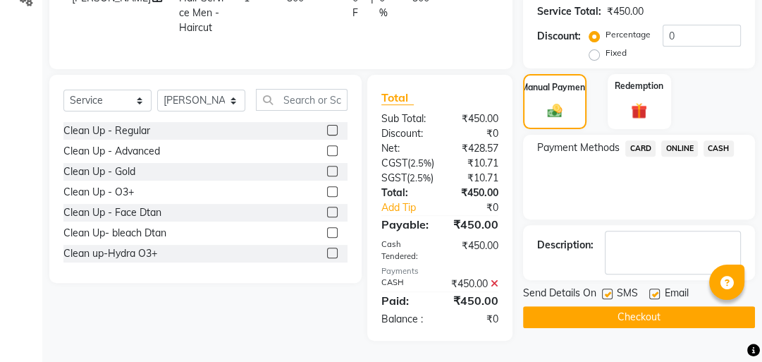
drag, startPoint x: 607, startPoint y: 267, endPoint x: 614, endPoint y: 272, distance: 8.6
click at [607, 288] on label at bounding box center [607, 293] width 11 height 11
click at [607, 290] on input "checkbox" at bounding box center [606, 294] width 9 height 9
checkbox input "false"
click at [655, 288] on label at bounding box center [655, 293] width 11 height 11
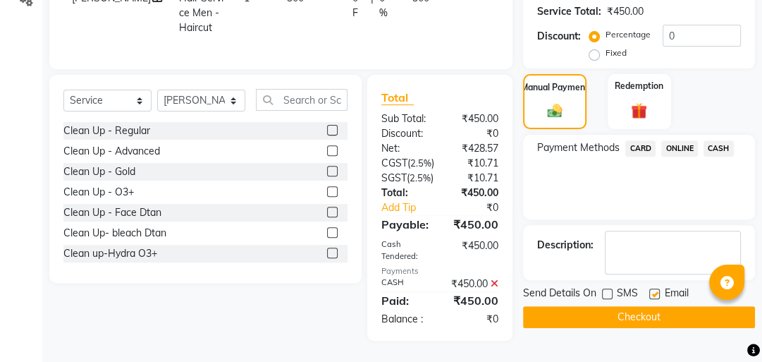
click at [655, 290] on input "checkbox" at bounding box center [654, 294] width 9 height 9
checkbox input "false"
click at [630, 306] on button "Checkout" at bounding box center [639, 317] width 232 height 22
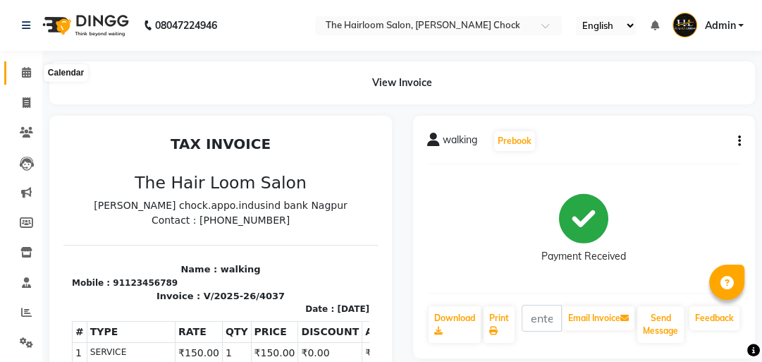
click at [30, 78] on icon at bounding box center [26, 72] width 9 height 11
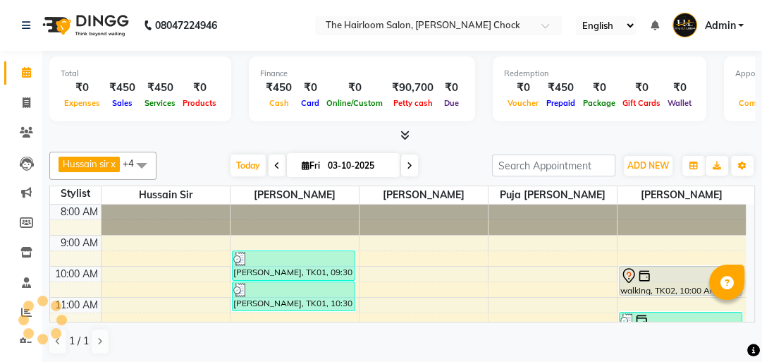
scroll to position [123, 0]
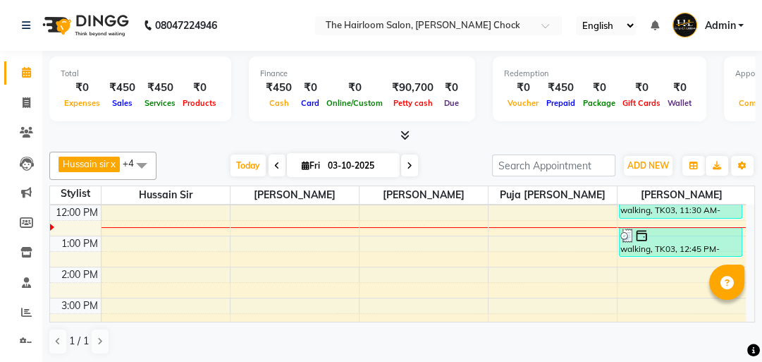
click at [276, 169] on span at bounding box center [277, 165] width 17 height 22
type input "02-10-2025"
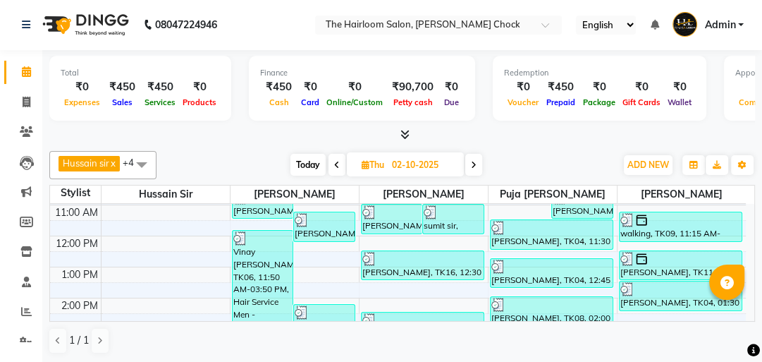
scroll to position [0, 0]
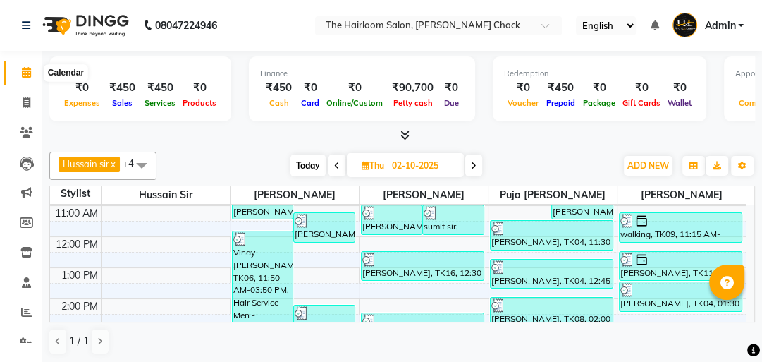
click at [25, 71] on icon at bounding box center [26, 72] width 9 height 11
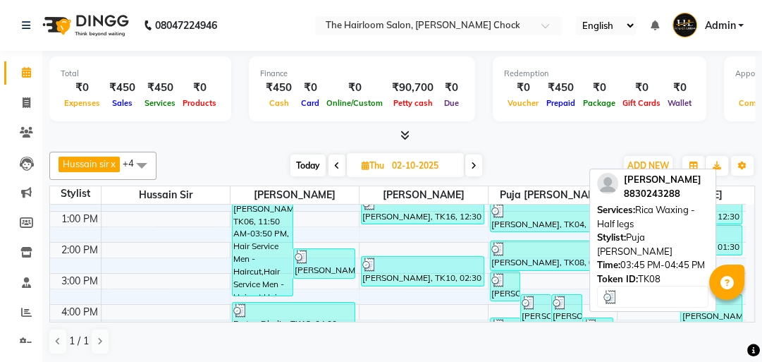
click at [581, 295] on div "[PERSON_NAME], TK08, 03:45 PM-04:45 PM, Rica Waxing - Half legs" at bounding box center [567, 309] width 30 height 29
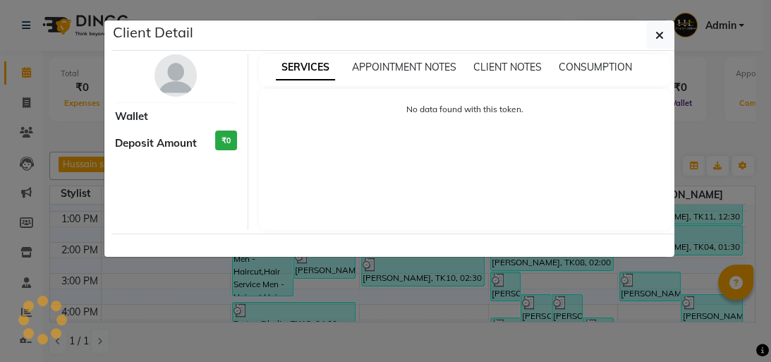
select select "3"
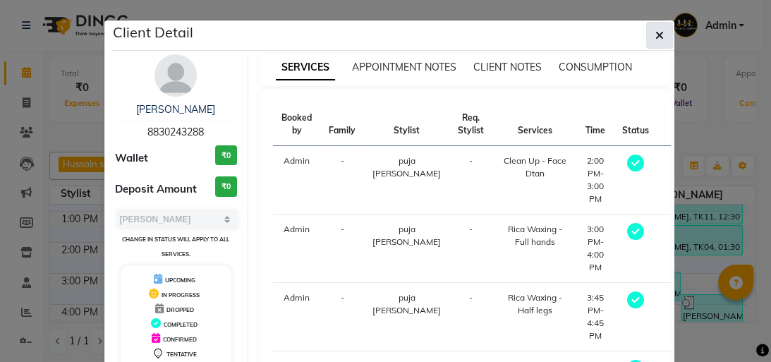
click at [655, 41] on span "button" at bounding box center [659, 35] width 8 height 14
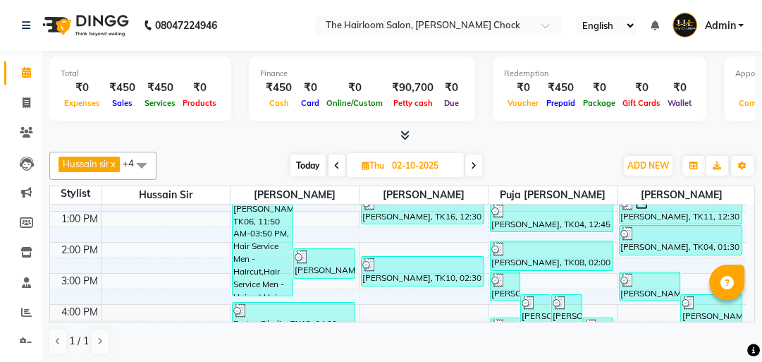
click at [479, 164] on span at bounding box center [473, 165] width 17 height 22
type input "03-10-2025"
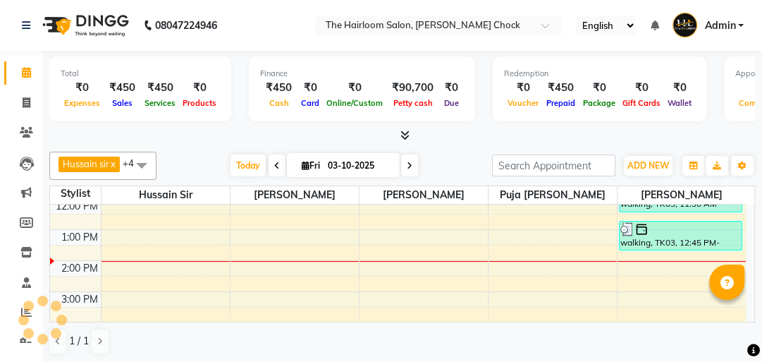
scroll to position [113, 0]
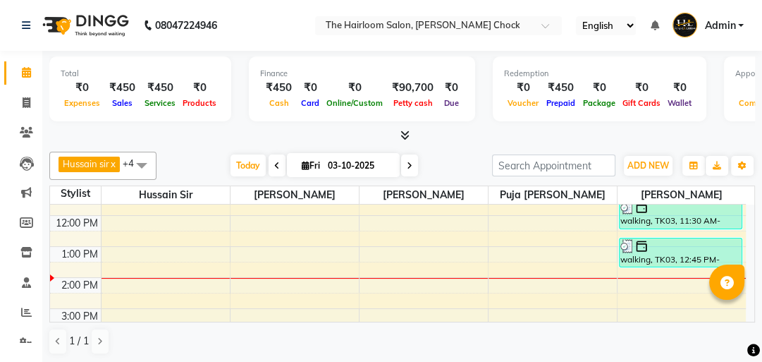
click at [511, 243] on div "8:00 AM 9:00 AM 10:00 AM 11:00 AM 12:00 PM 1:00 PM 2:00 PM 3:00 PM 4:00 PM 5:00…" at bounding box center [398, 340] width 696 height 496
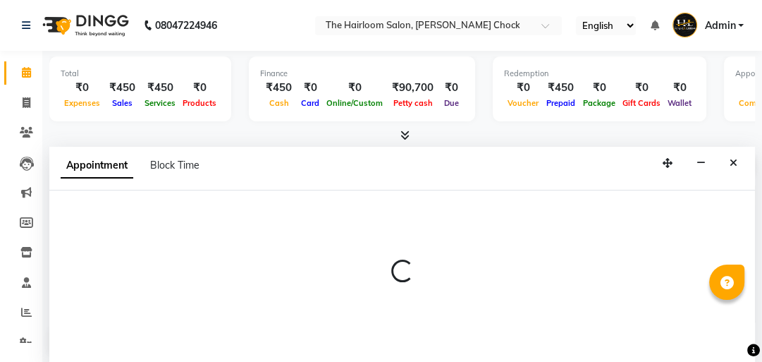
select select "51818"
select select "tentative"
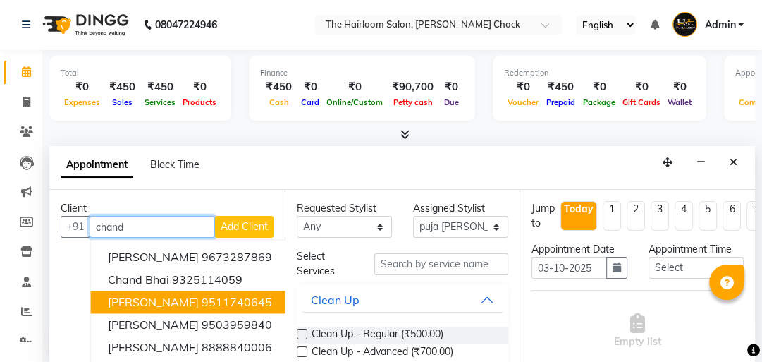
scroll to position [0, 0]
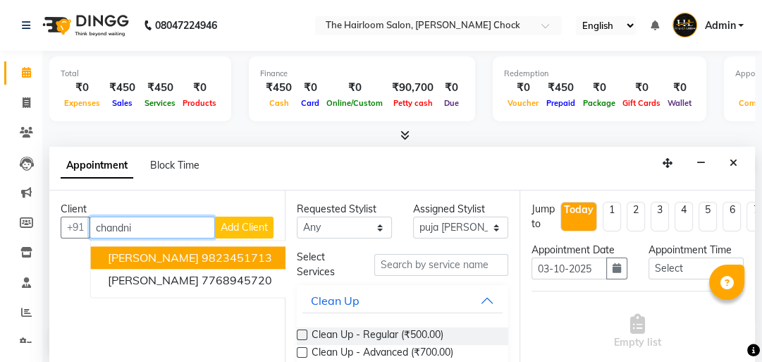
click at [225, 259] on ngb-highlight "9823451713" at bounding box center [237, 257] width 71 height 14
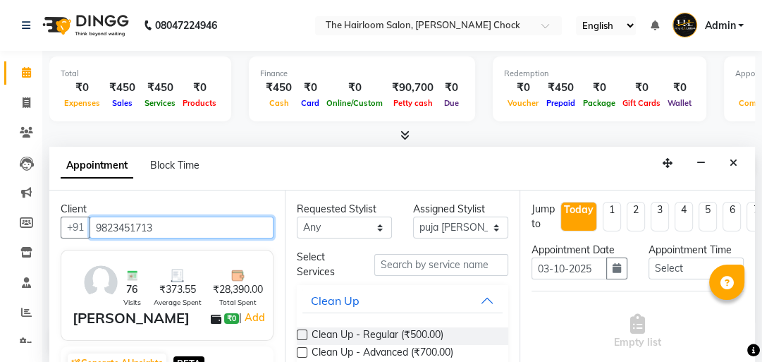
type input "9823451713"
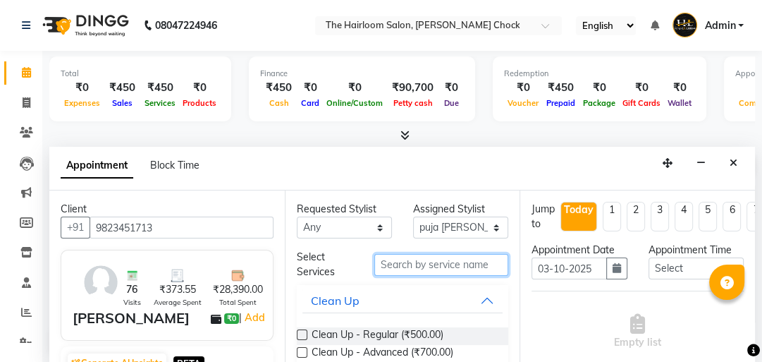
click at [406, 262] on input "text" at bounding box center [442, 265] width 134 height 22
type input "a"
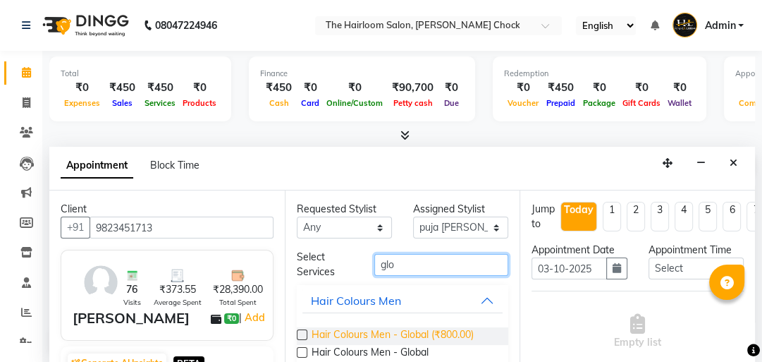
type input "glo"
click at [389, 337] on span "Hair Colours Men - Global (₹800.00)" at bounding box center [393, 336] width 162 height 18
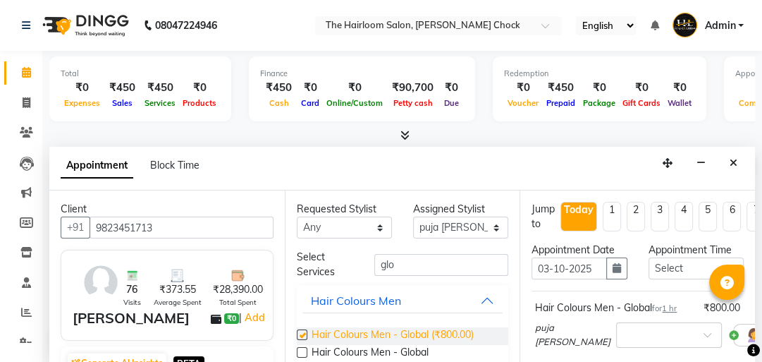
checkbox input "false"
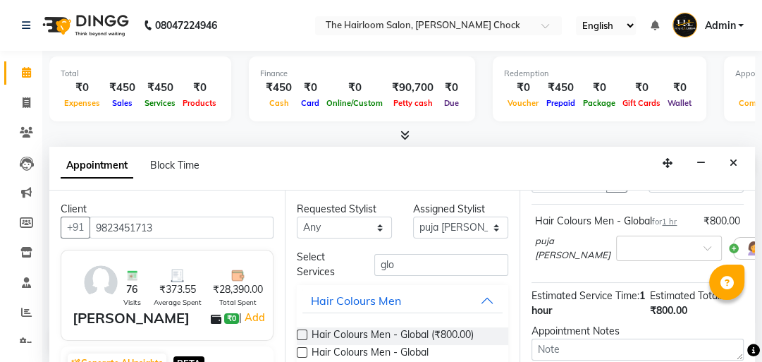
scroll to position [113, 0]
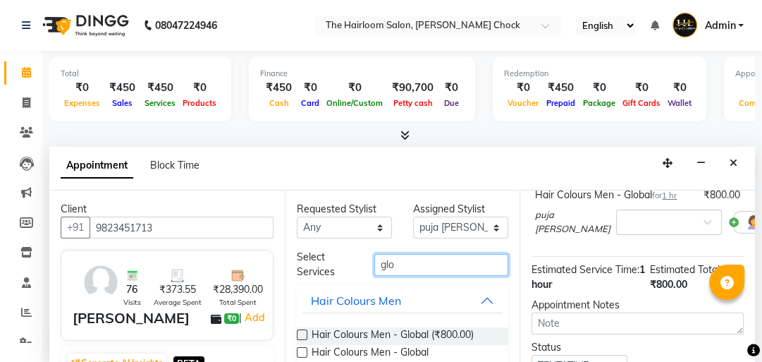
click at [446, 265] on input "glo" at bounding box center [442, 265] width 134 height 22
type input "g"
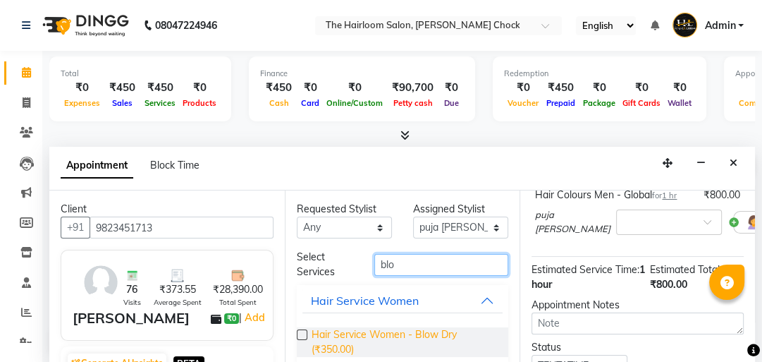
type input "blo"
click at [341, 336] on span "Hair Service Women - Blow Dry (₹350.00)" at bounding box center [405, 342] width 186 height 30
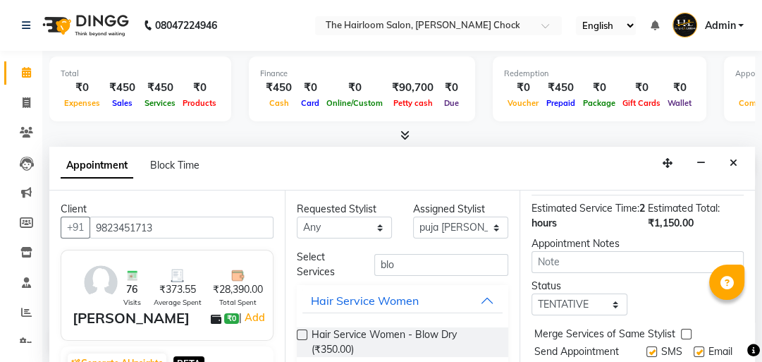
scroll to position [282, 0]
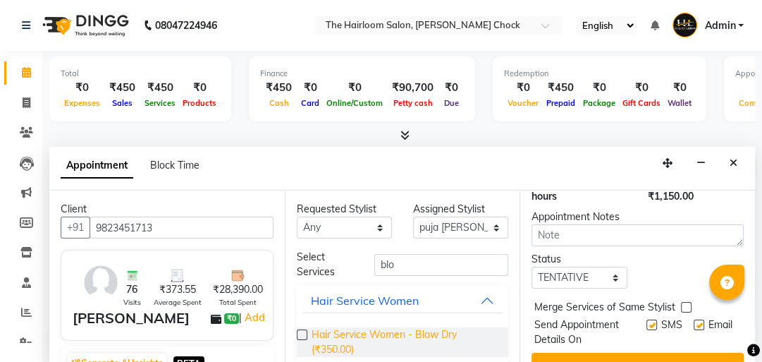
click at [339, 339] on span "Hair Service Women - Blow Dry (₹350.00)" at bounding box center [405, 342] width 186 height 30
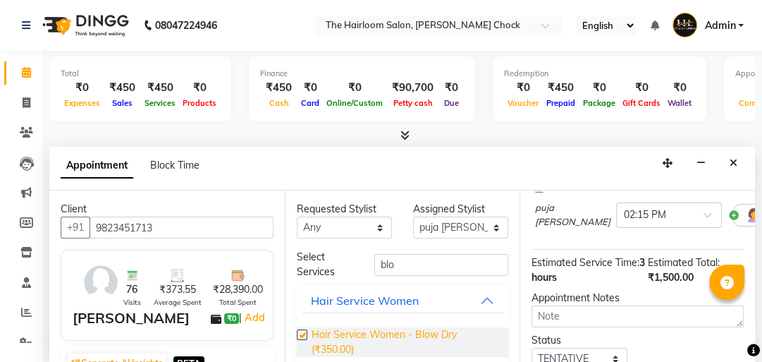
scroll to position [363, 0]
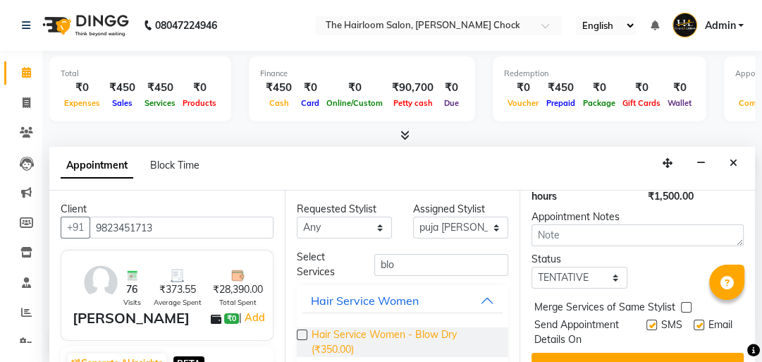
checkbox input "false"
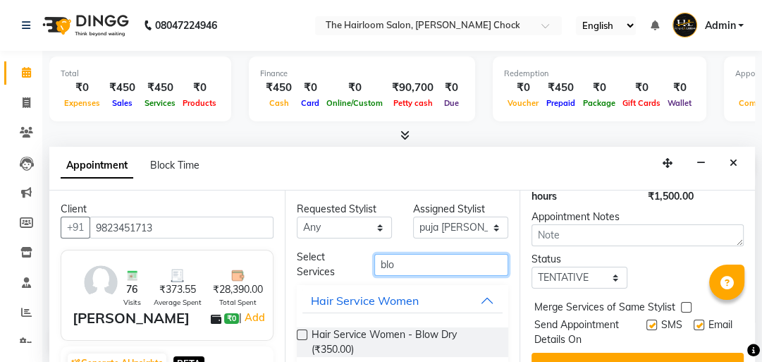
click at [444, 262] on input "blo" at bounding box center [442, 265] width 134 height 22
type input "b"
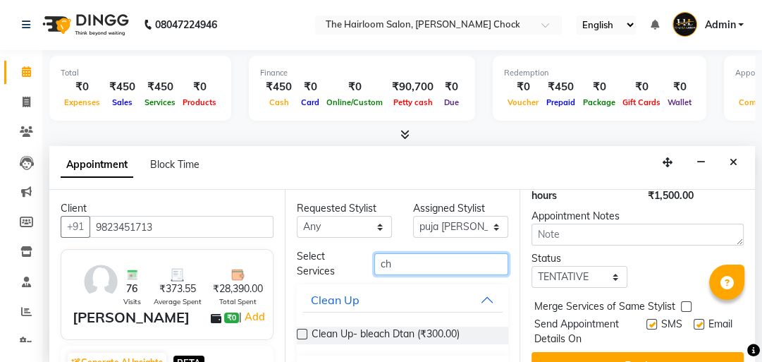
scroll to position [0, 0]
click at [396, 265] on input "ch" at bounding box center [442, 264] width 134 height 22
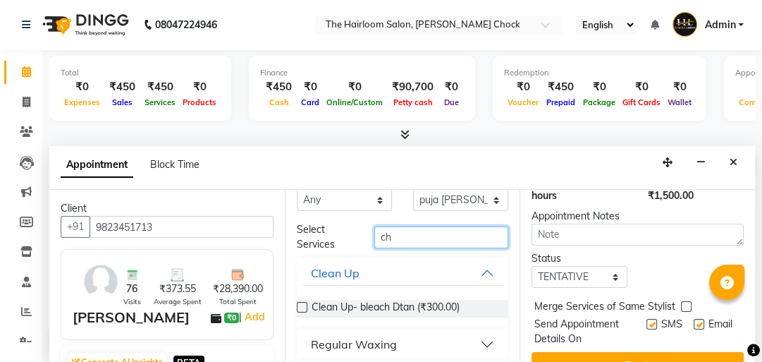
scroll to position [20, 0]
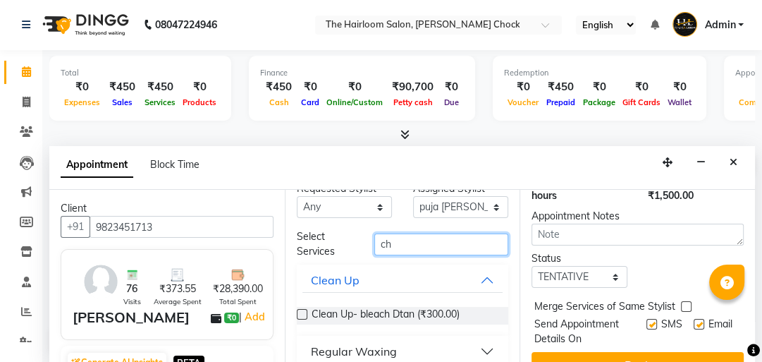
type input "c"
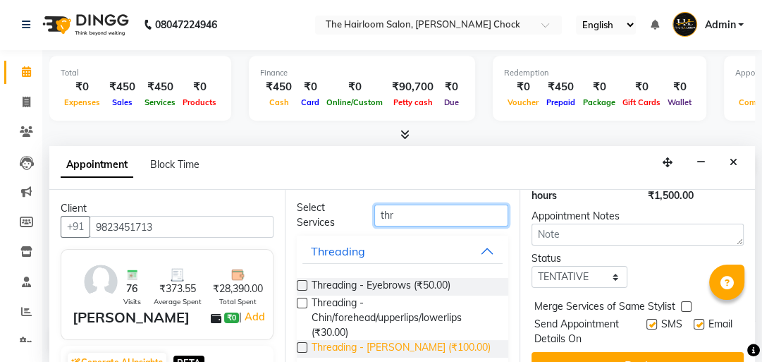
scroll to position [65, 0]
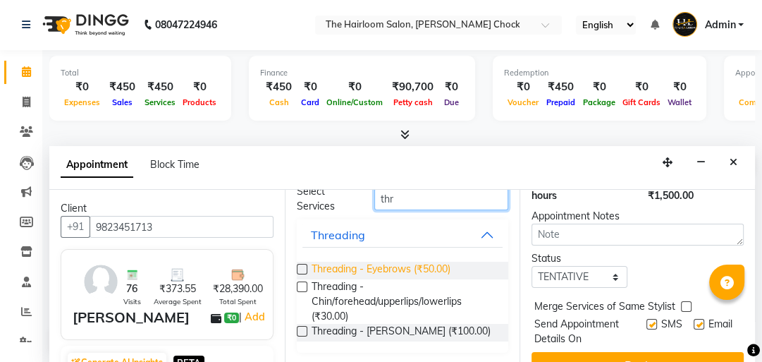
type input "thr"
click at [372, 265] on span "Threading - Eyebrows (₹50.00)" at bounding box center [381, 271] width 139 height 18
checkbox input "false"
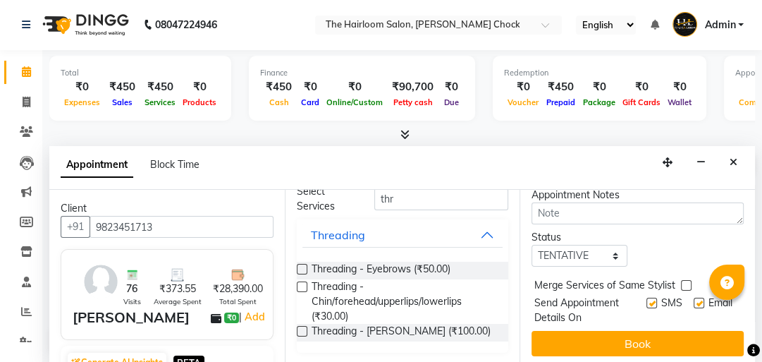
scroll to position [463, 0]
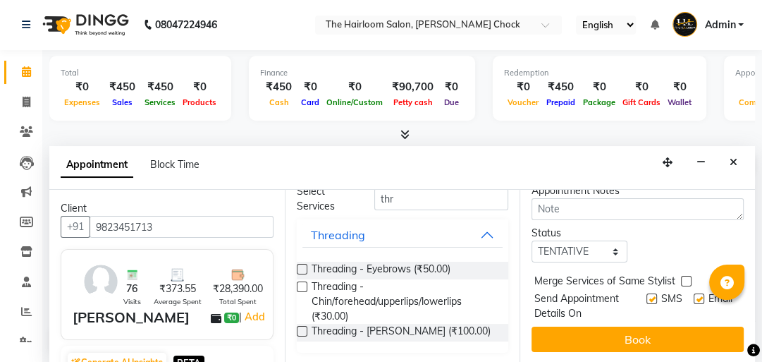
click at [647, 293] on label at bounding box center [652, 298] width 11 height 11
click at [647, 296] on input "checkbox" at bounding box center [651, 300] width 9 height 9
click at [647, 293] on label at bounding box center [652, 298] width 11 height 11
click at [647, 296] on input "checkbox" at bounding box center [651, 300] width 9 height 9
checkbox input "true"
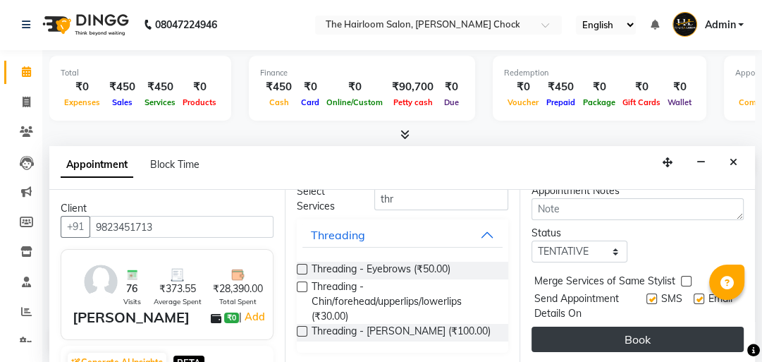
click at [635, 327] on button "Book" at bounding box center [638, 339] width 212 height 25
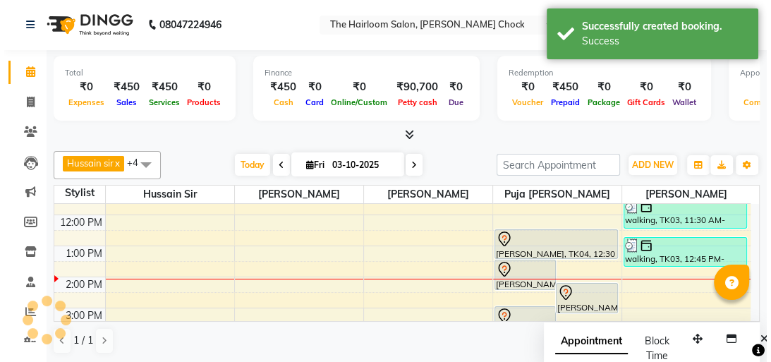
scroll to position [0, 0]
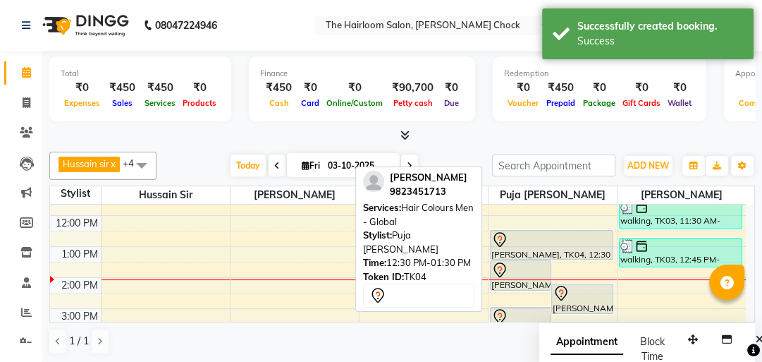
click at [552, 251] on div "[PERSON_NAME], TK04, 12:30 PM-01:30 PM, Hair Colours Men - Global" at bounding box center [552, 245] width 122 height 28
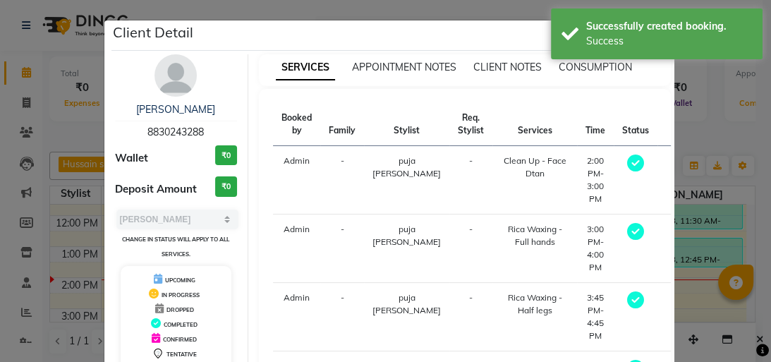
select select "7"
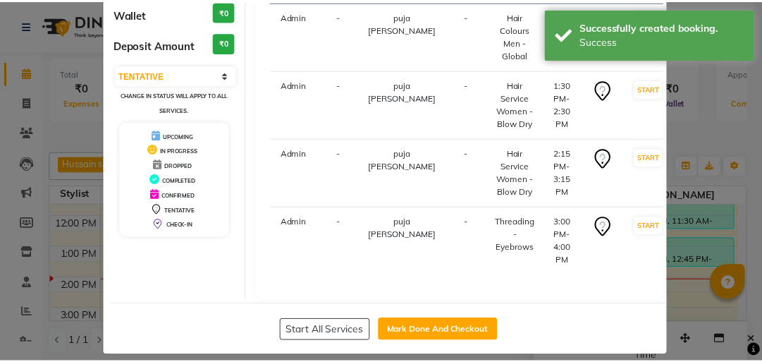
scroll to position [156, 0]
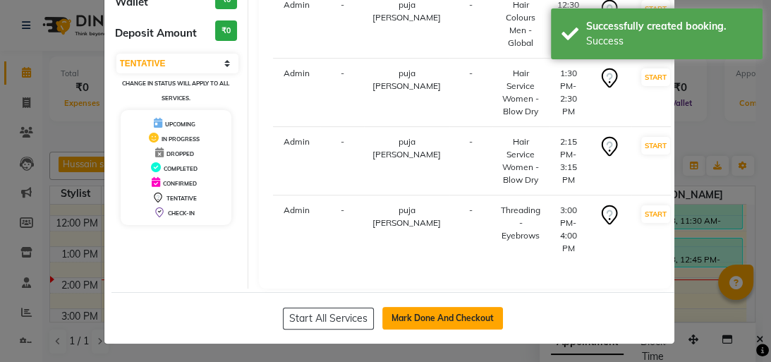
click at [432, 316] on button "Mark Done And Checkout" at bounding box center [442, 318] width 121 height 23
select select "service"
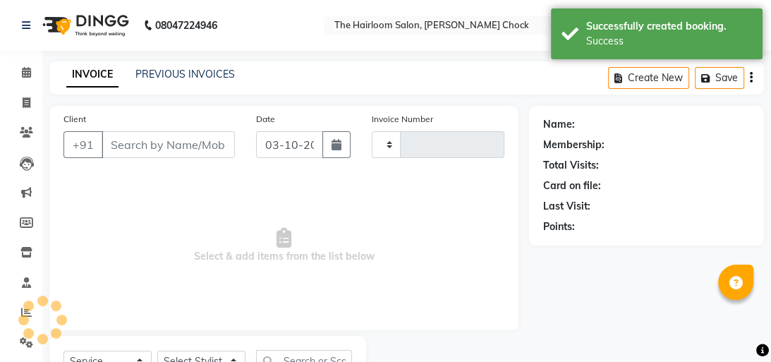
type input "4038"
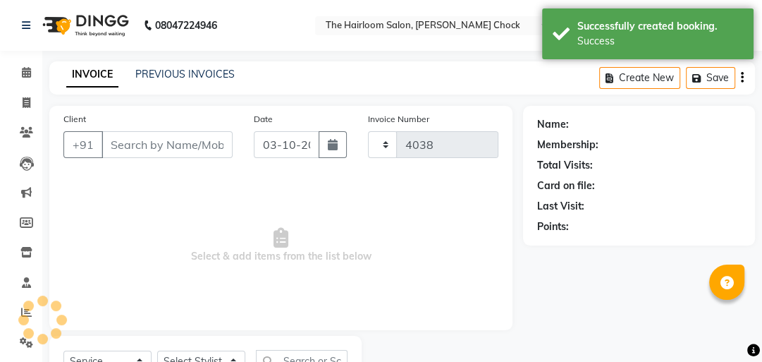
select select "5926"
type input "9823451713"
select select "51818"
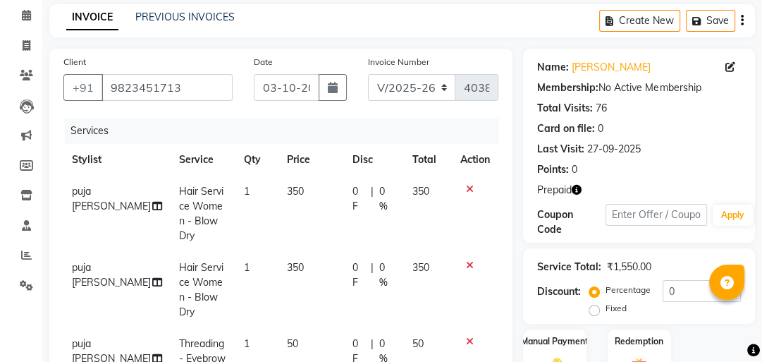
scroll to position [169, 0]
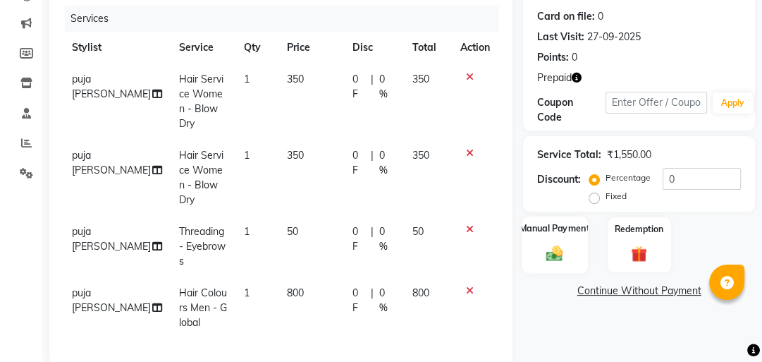
click at [552, 245] on img at bounding box center [556, 252] width 28 height 19
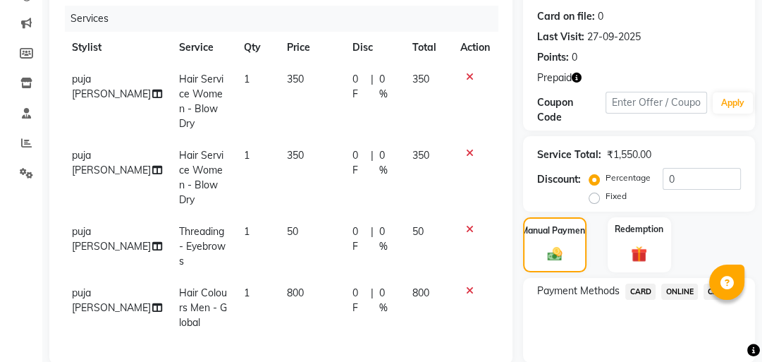
scroll to position [226, 0]
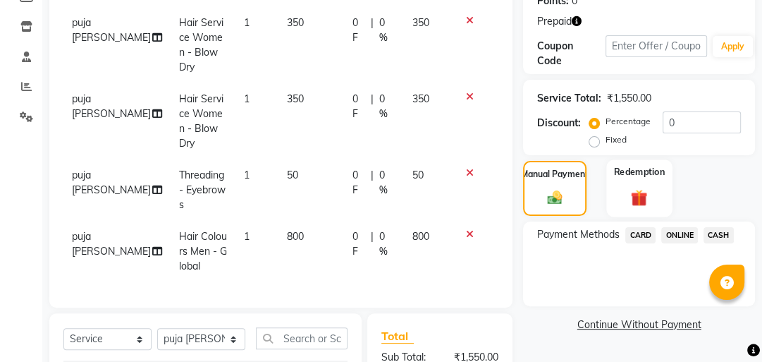
click at [641, 200] on img at bounding box center [640, 197] width 28 height 21
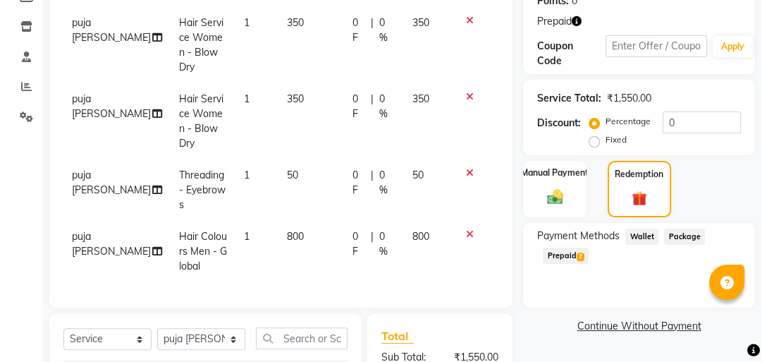
click at [559, 256] on span "Prepaid 2" at bounding box center [566, 256] width 46 height 16
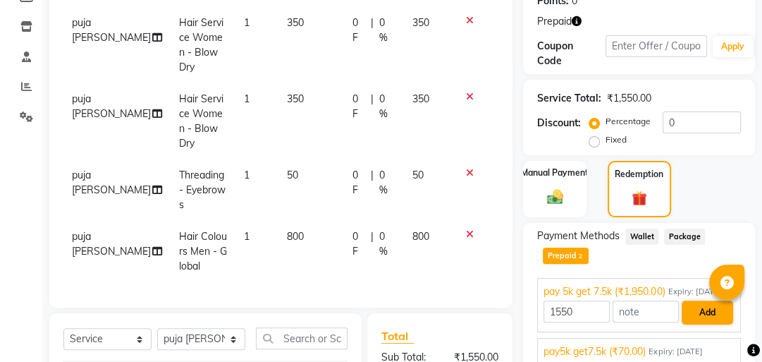
scroll to position [339, 0]
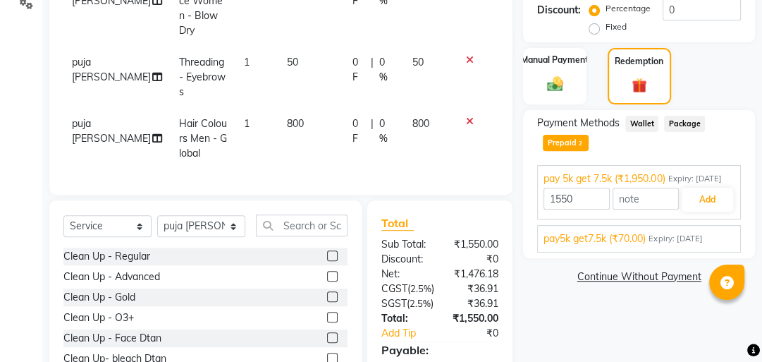
click at [703, 219] on div "pay 5k get 7.5k (₹1,950.00) Expiry: [DATE] 1550 Add" at bounding box center [639, 192] width 204 height 54
click at [699, 212] on button "Add" at bounding box center [707, 200] width 51 height 24
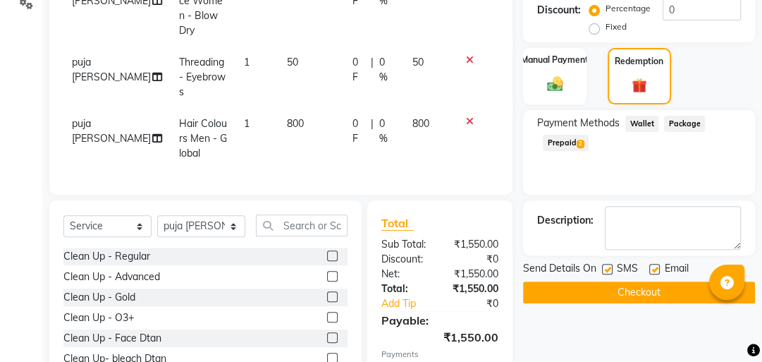
scroll to position [401, 0]
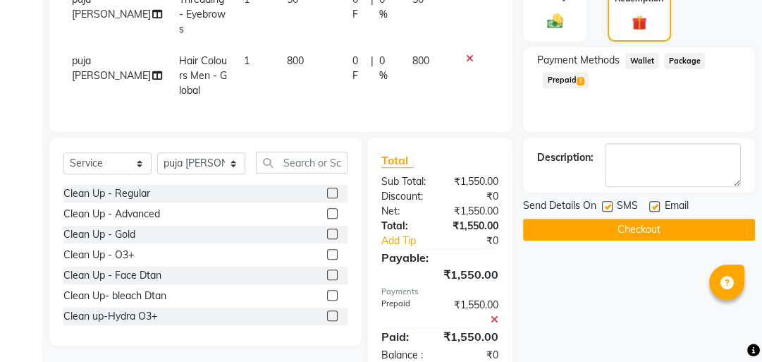
click at [636, 237] on button "Checkout" at bounding box center [639, 230] width 232 height 22
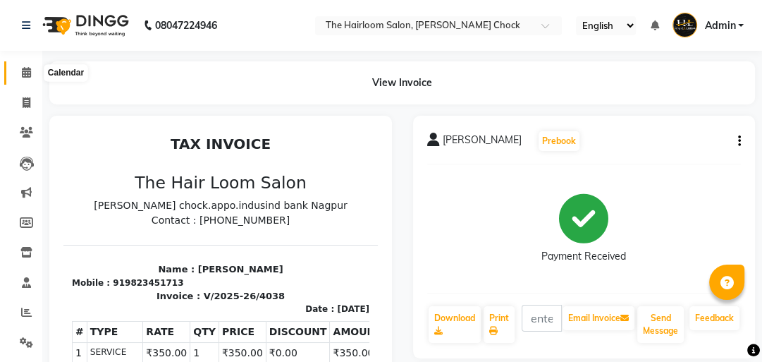
click at [28, 75] on icon at bounding box center [26, 72] width 9 height 11
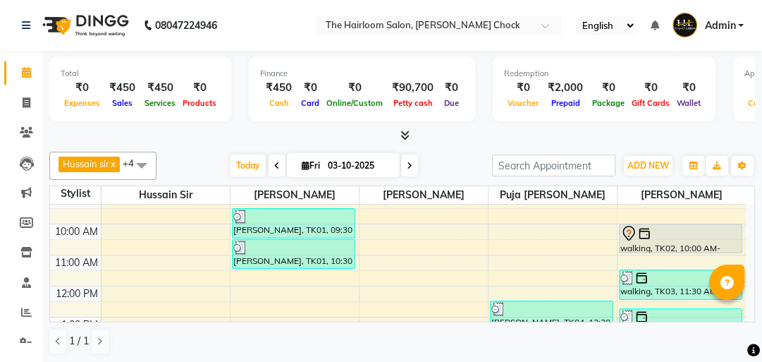
scroll to position [56, 0]
